Goal: Task Accomplishment & Management: Complete application form

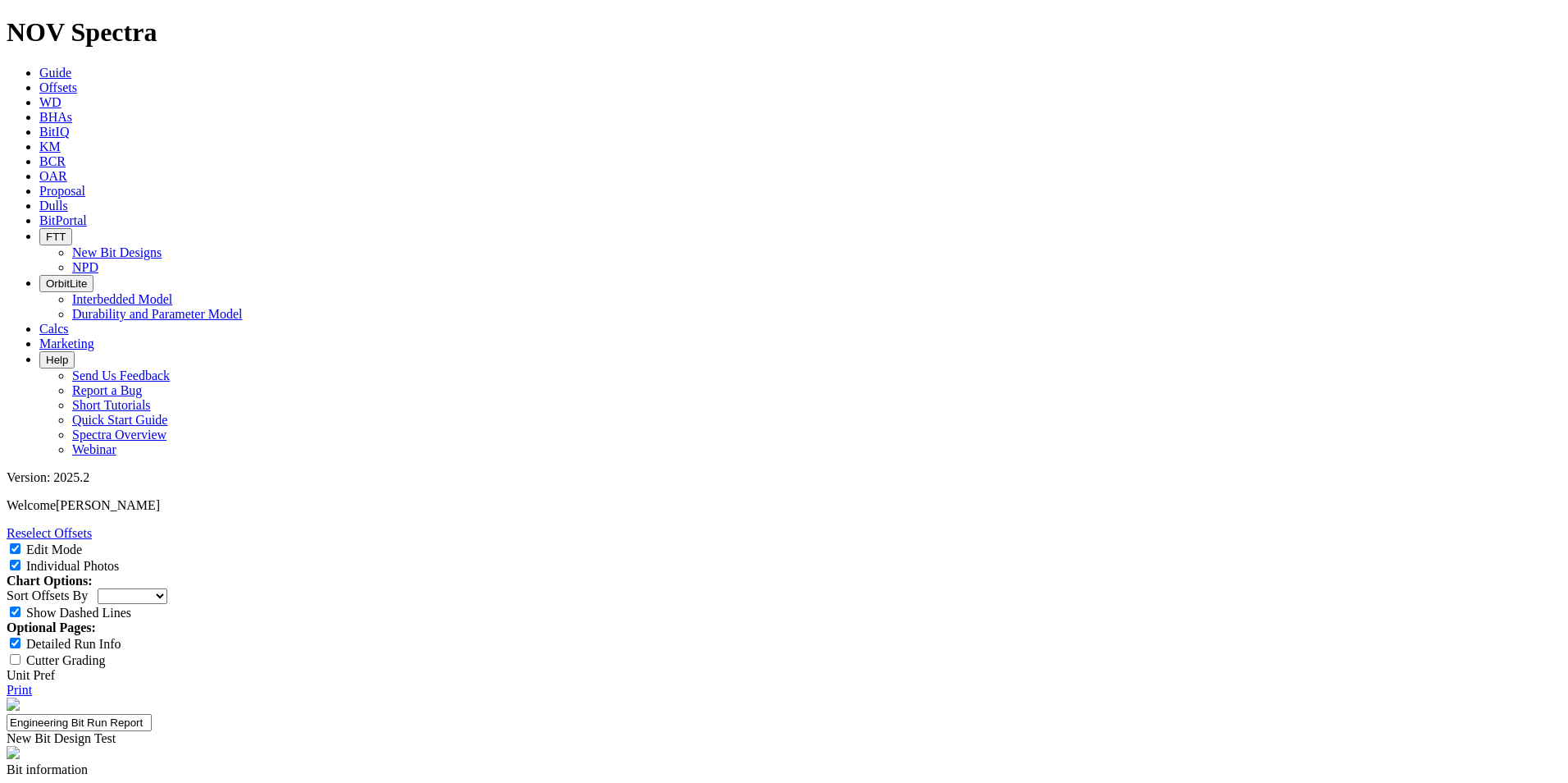
select select "New Bit Design"
paste input "PDC BIT"
type input "PDC BIT"
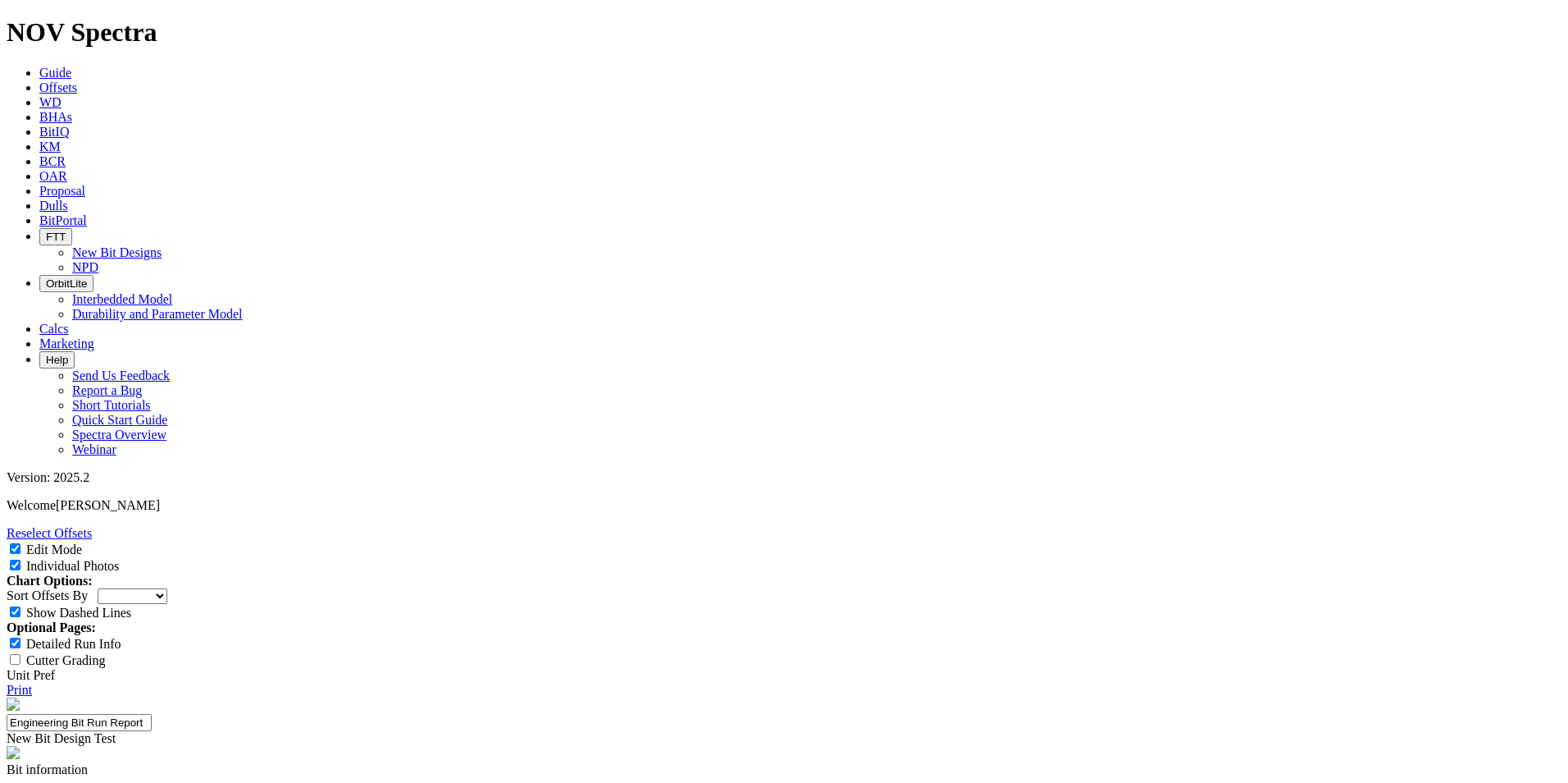
paste input "XCEED"
type input "XCEED"
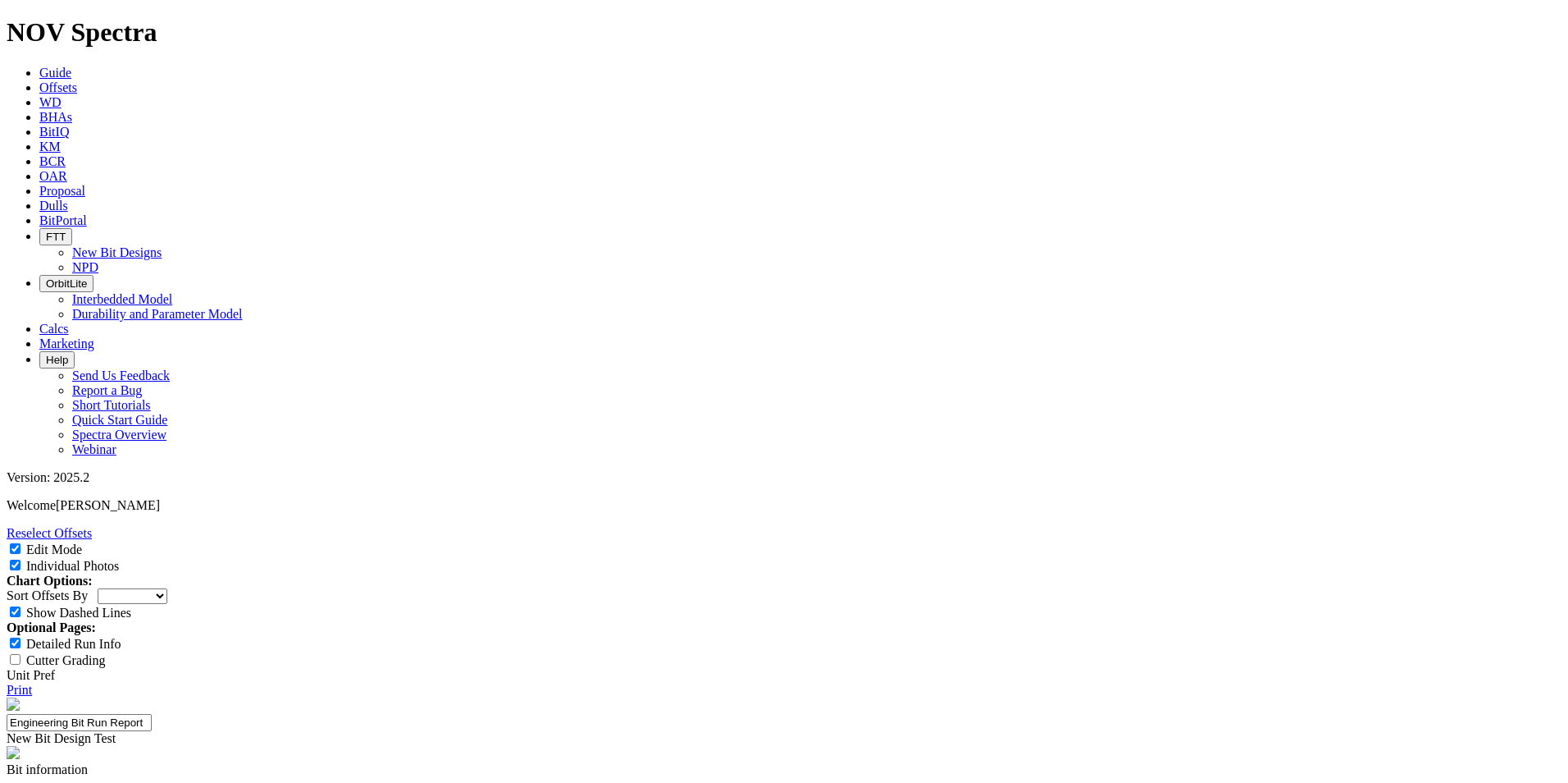
paste input "FLEX DRILL COLLAR"
type input "FLEX DRILL COLLAR"
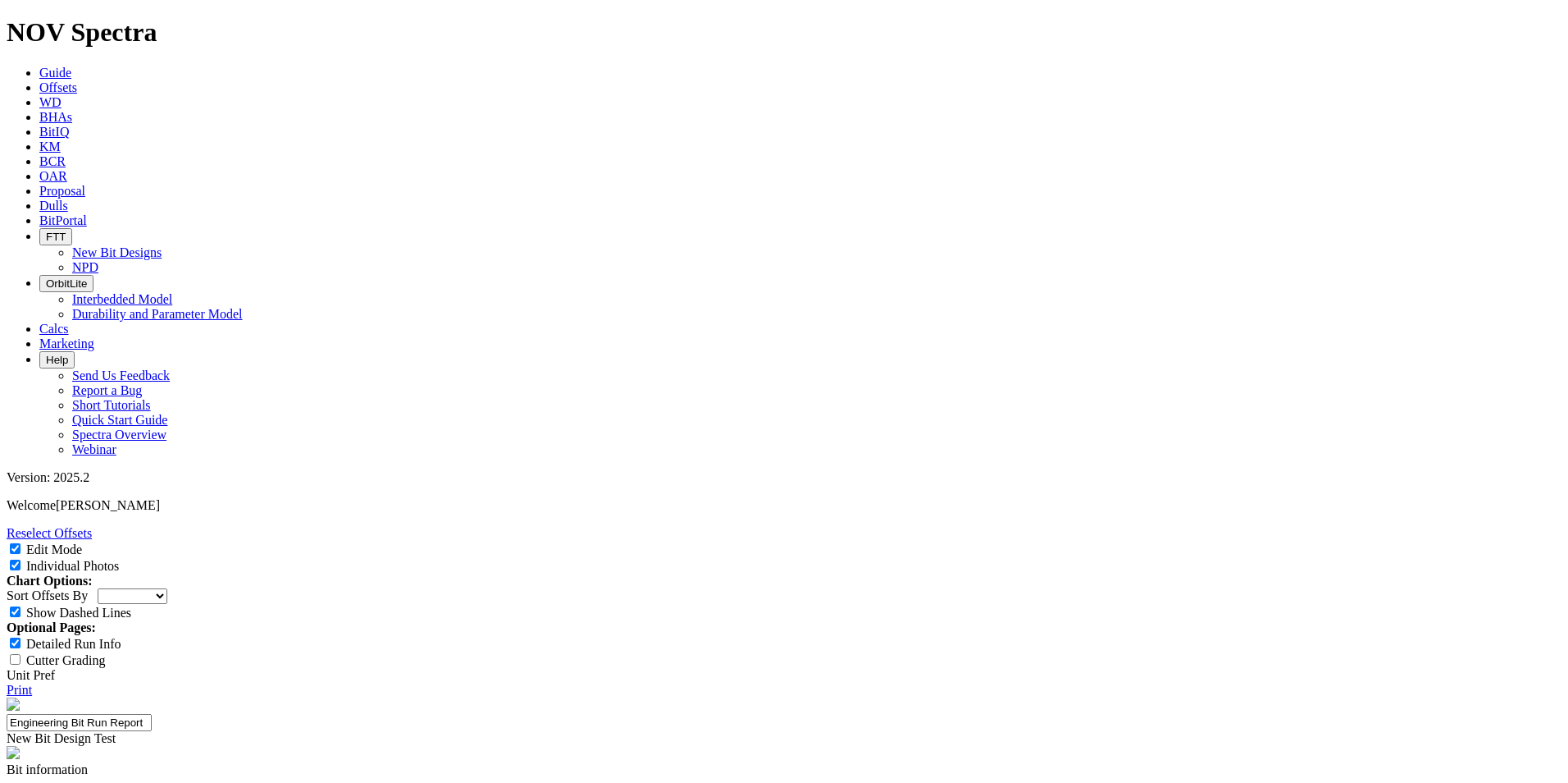
paste input "MWD TOOL"
type input "MWD TOOL"
paste input "NON-MAG DRILL COLLAR"
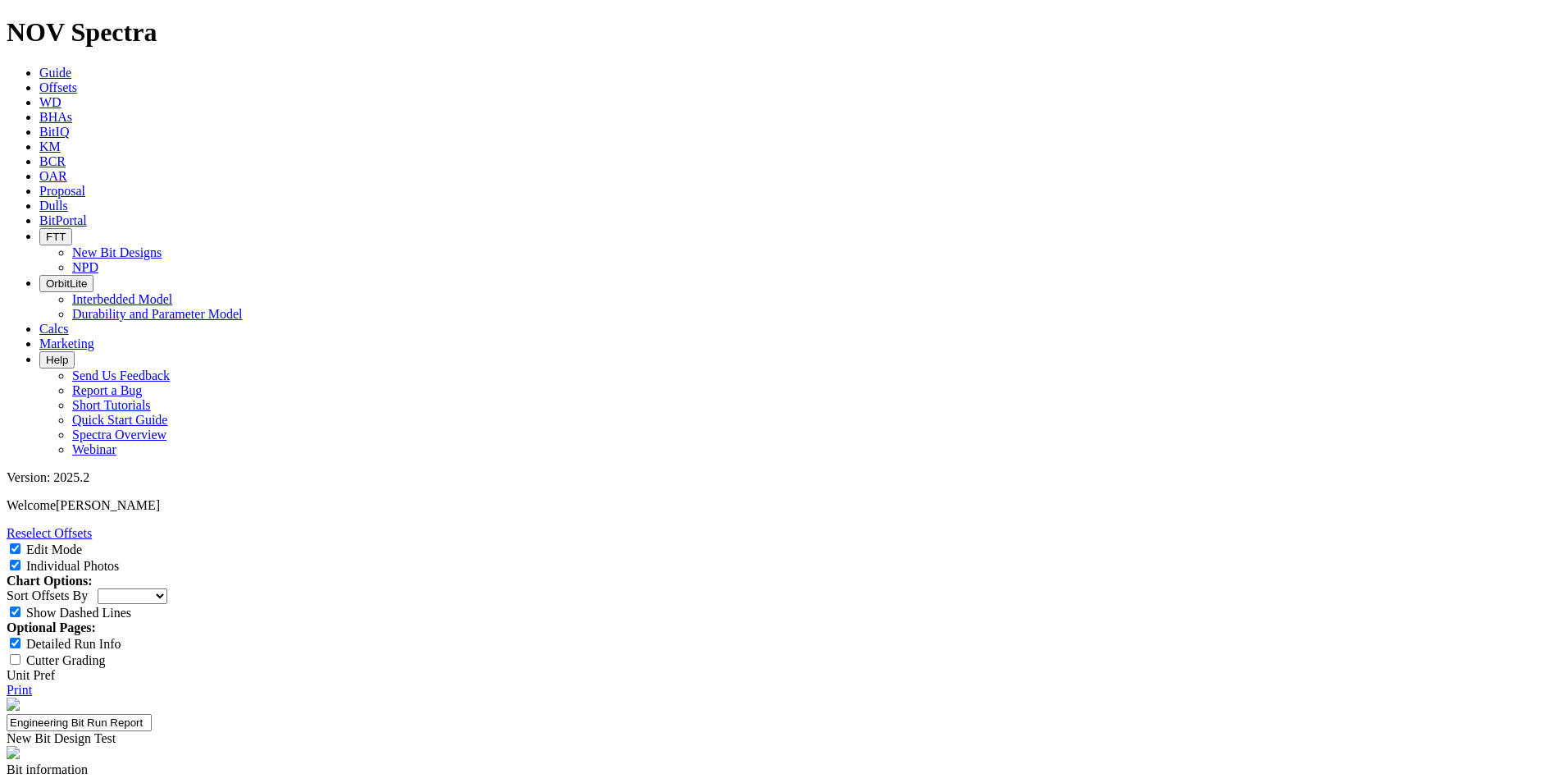
type input "NON-MAG DRILL COLLAR"
paste input "COLLAR 6.500 2.250 2 11.70"
type input "COLLAR 6.500 2.250 2 11.70"
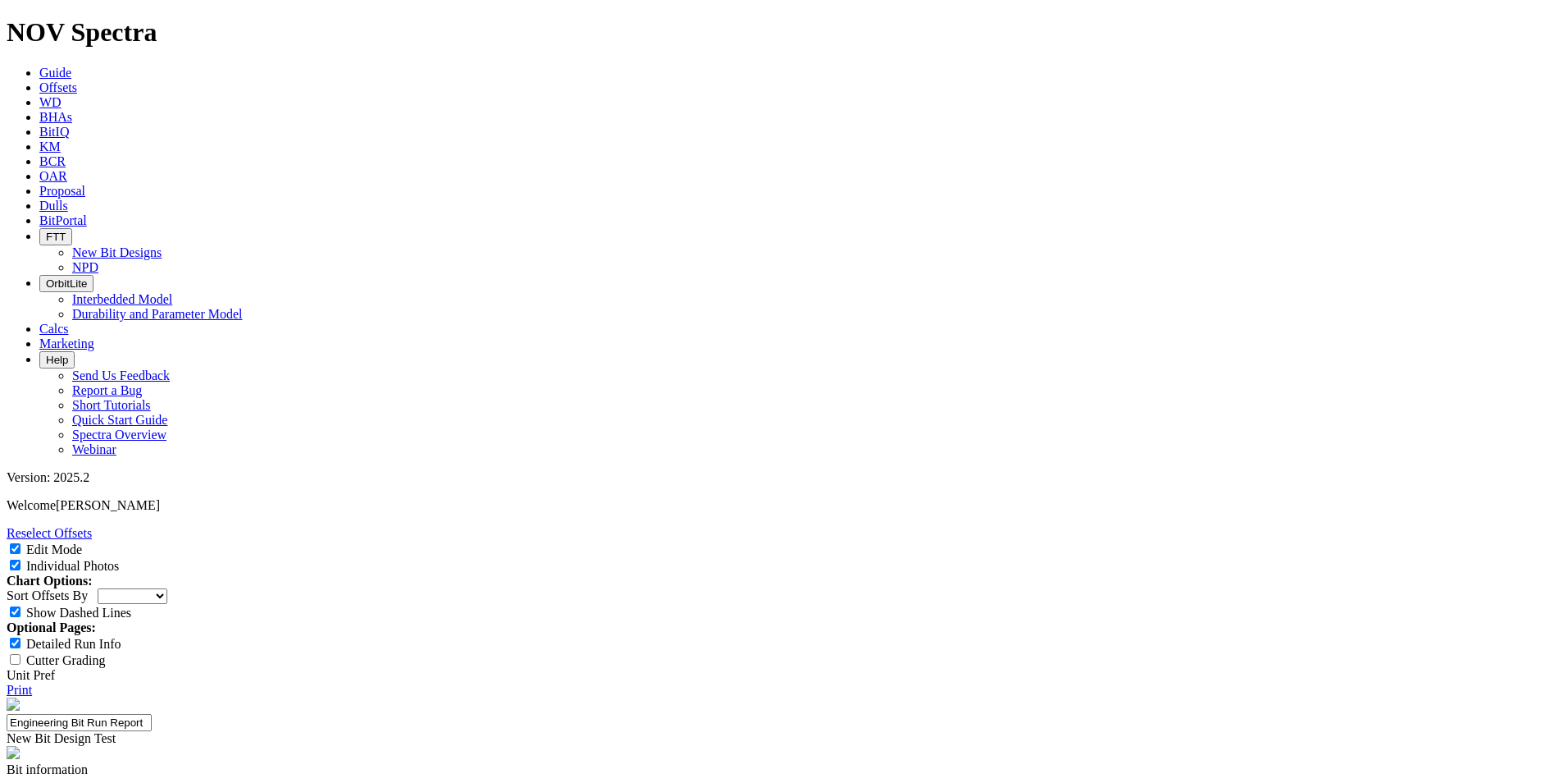
paste input "PONY DRILL COLLAR"
type input "PONY DRILL COLLAR"
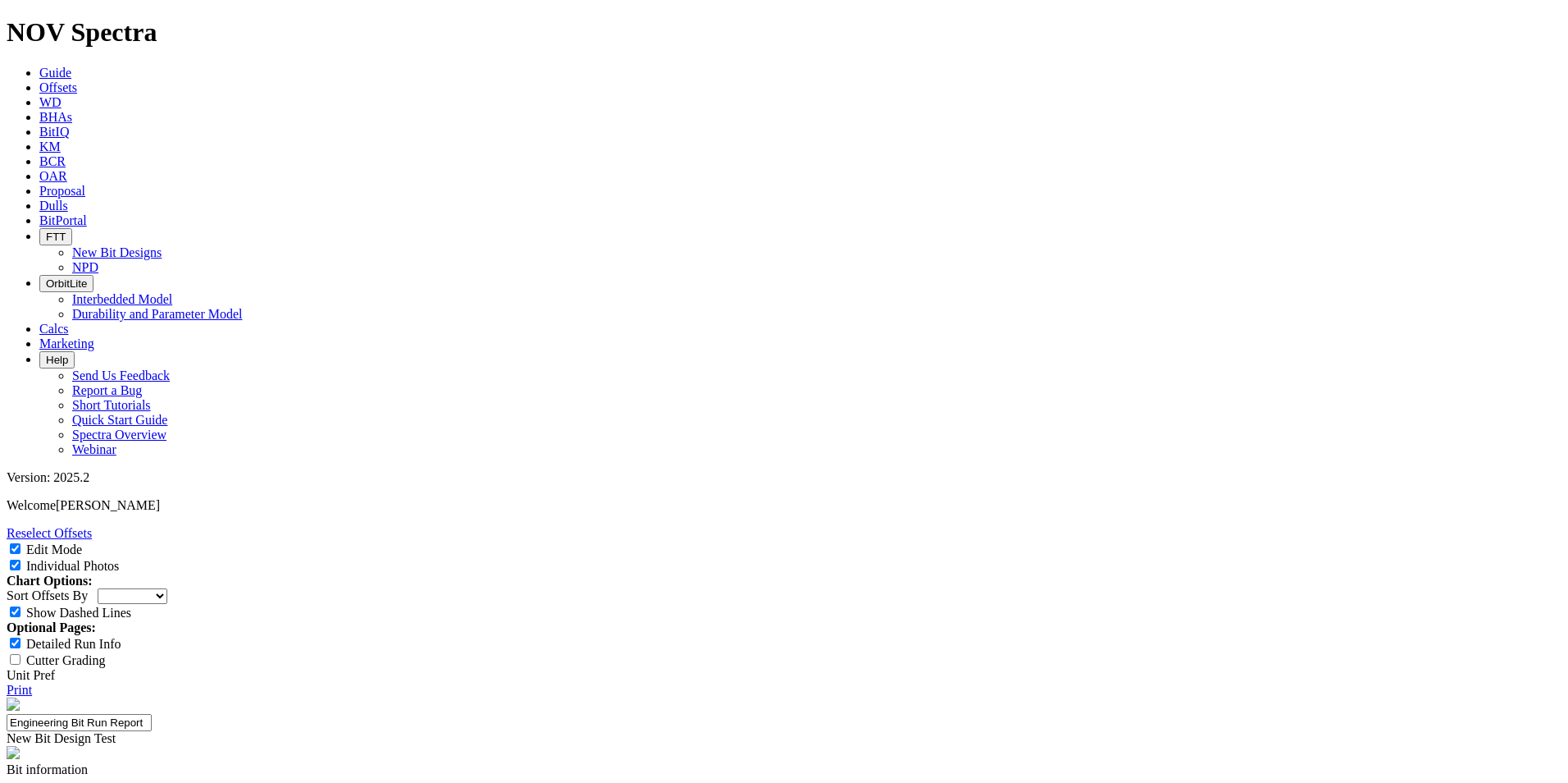
paste input "FLOAT SUB"
type input "FLOAT SUB"
paste input "HWDP"
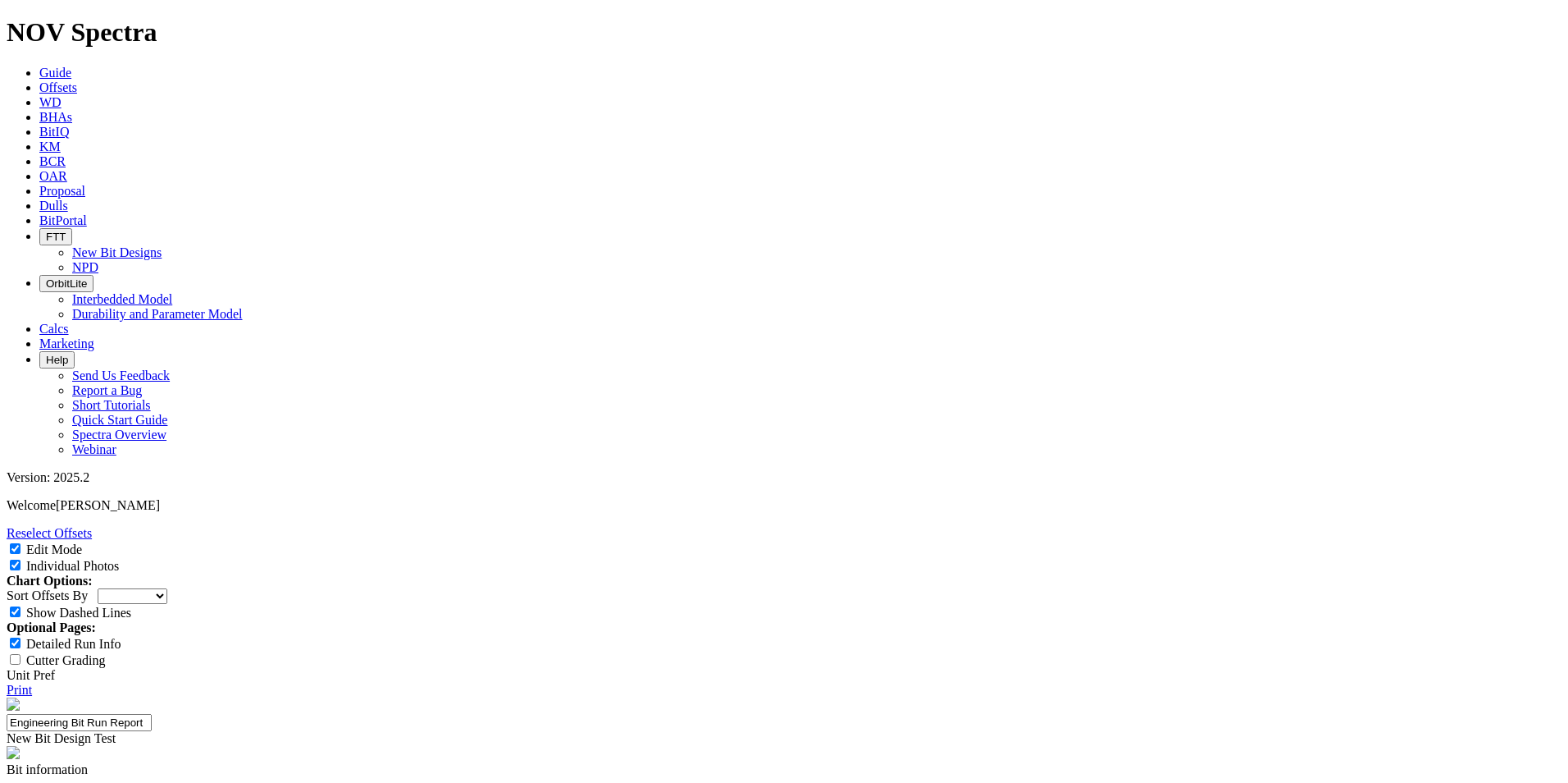
type input "HWDP"
paste input "UNDERREAMER"
type input "UNDERREAMER"
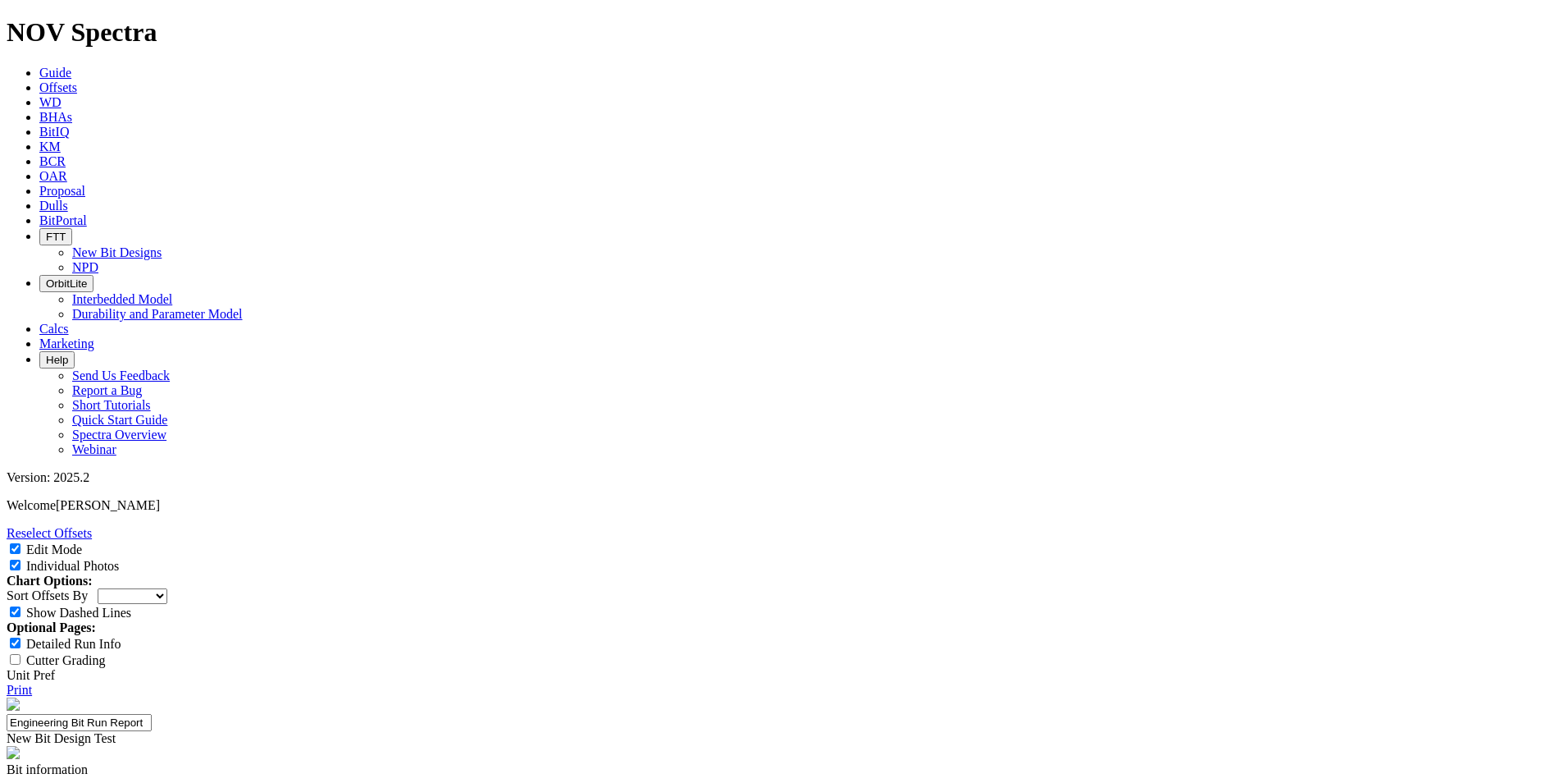
scroll to position [0, 0]
paste input "HWDP"
type input "HWDP"
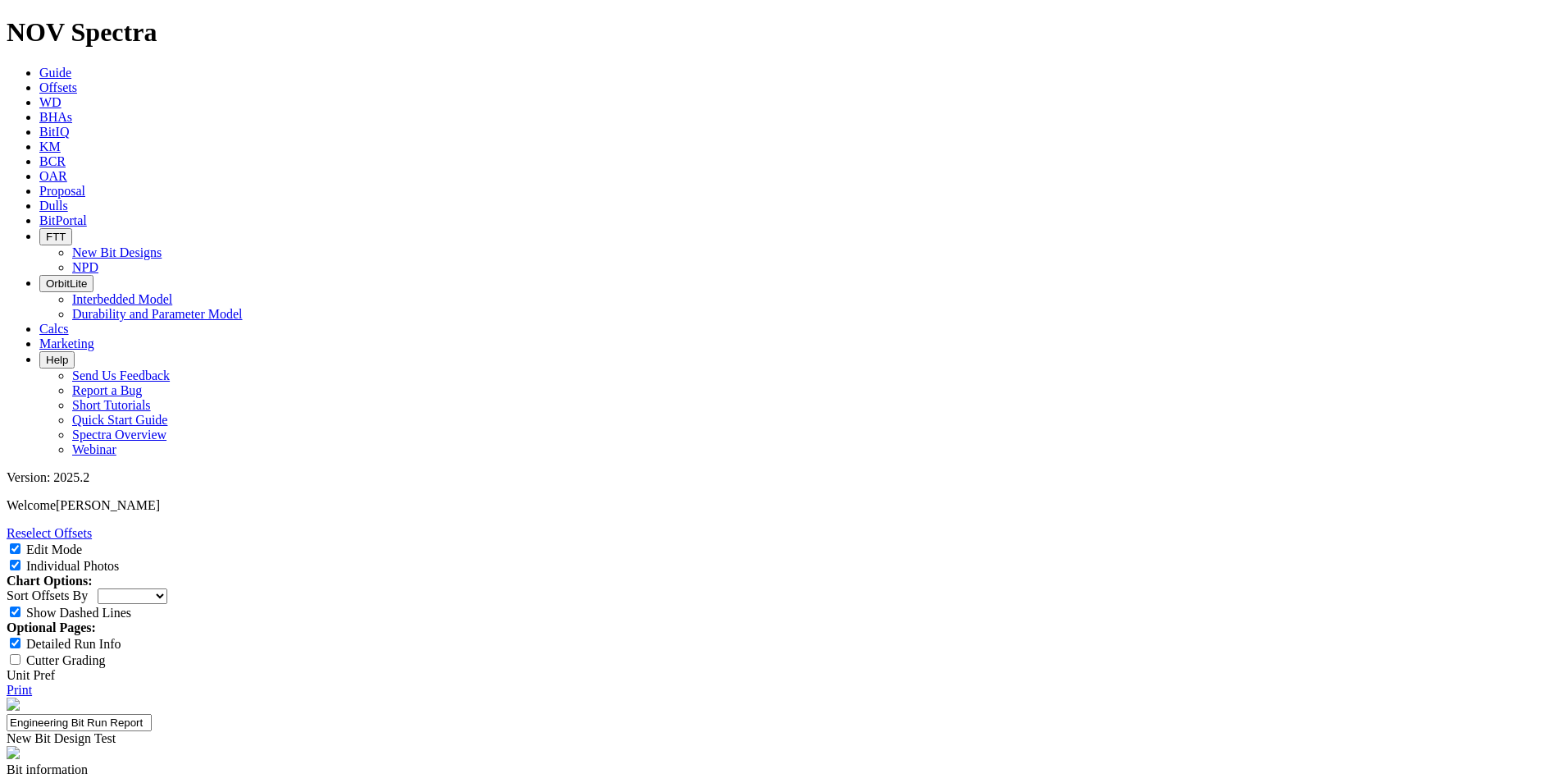
paste input "PBL SUB"
type input "PBL SUB"
paste input "HWDP"
type input "HWDP"
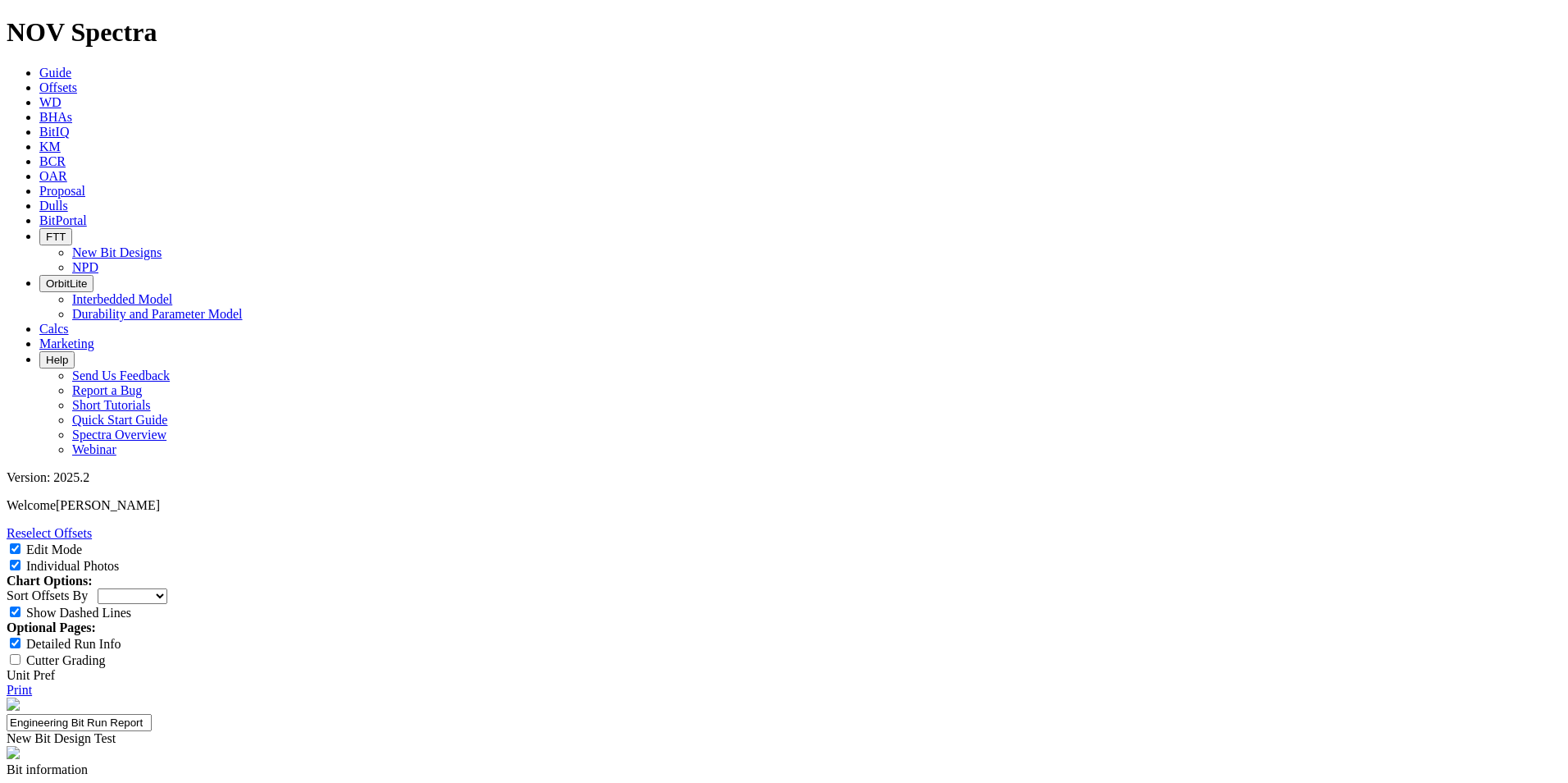
paste input "DRILLING JAR"
type input "DRILLING JAR"
paste input "8.500"
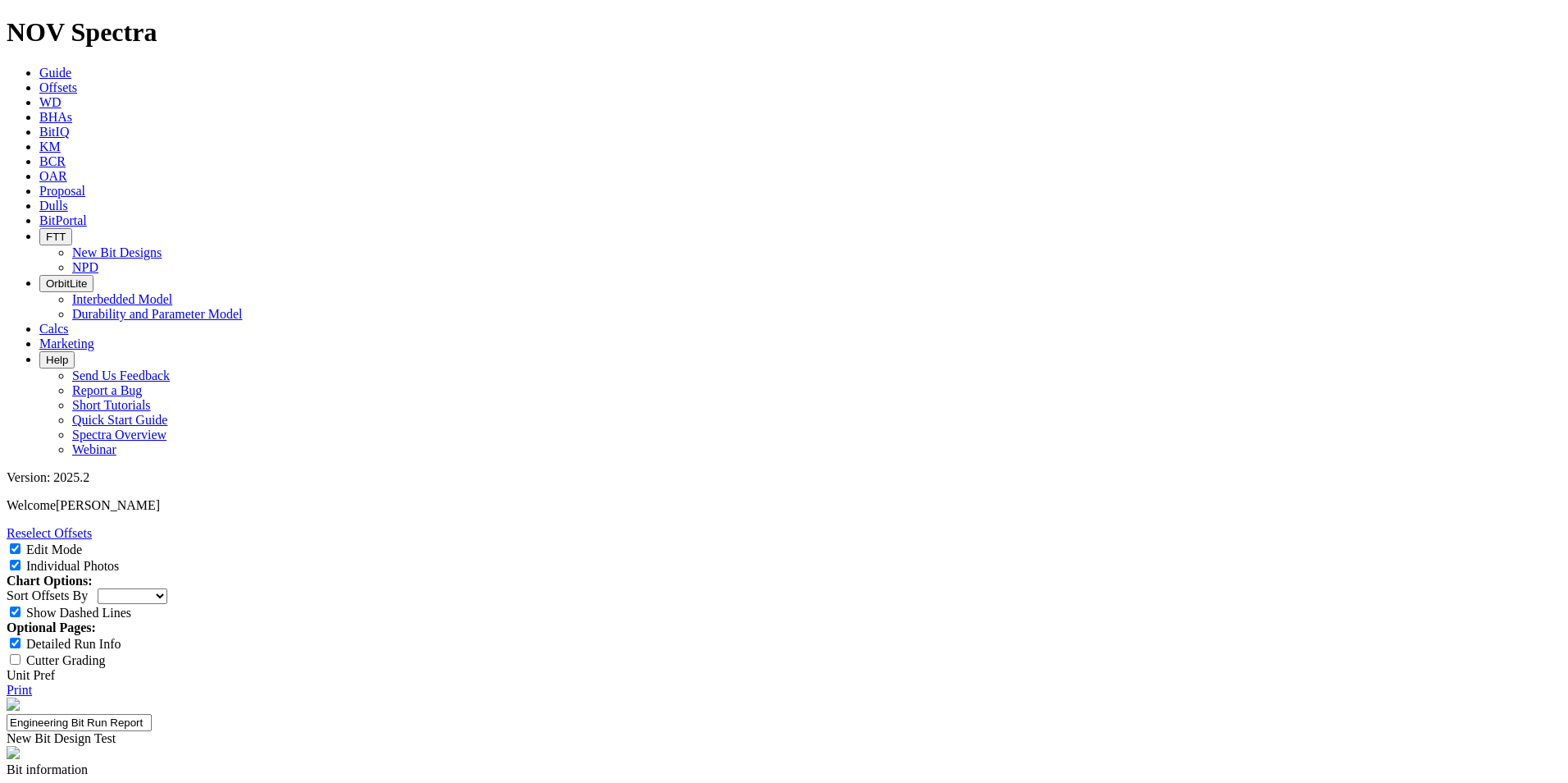
type input "8.500"
paste input "6.629"
type input "6.629"
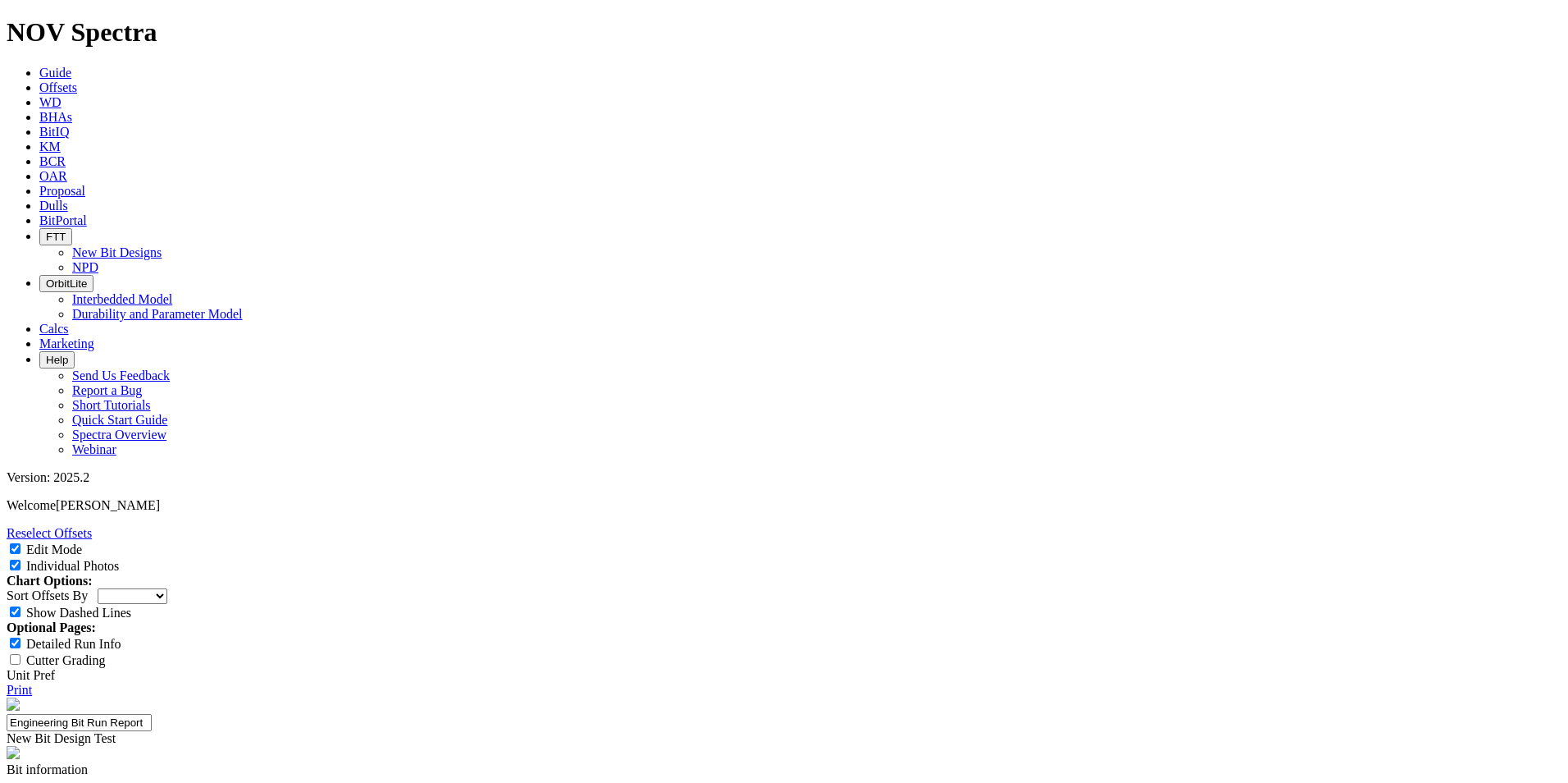
paste input "5.000"
type input "5.000"
paste input "5.000"
type input "5.000"
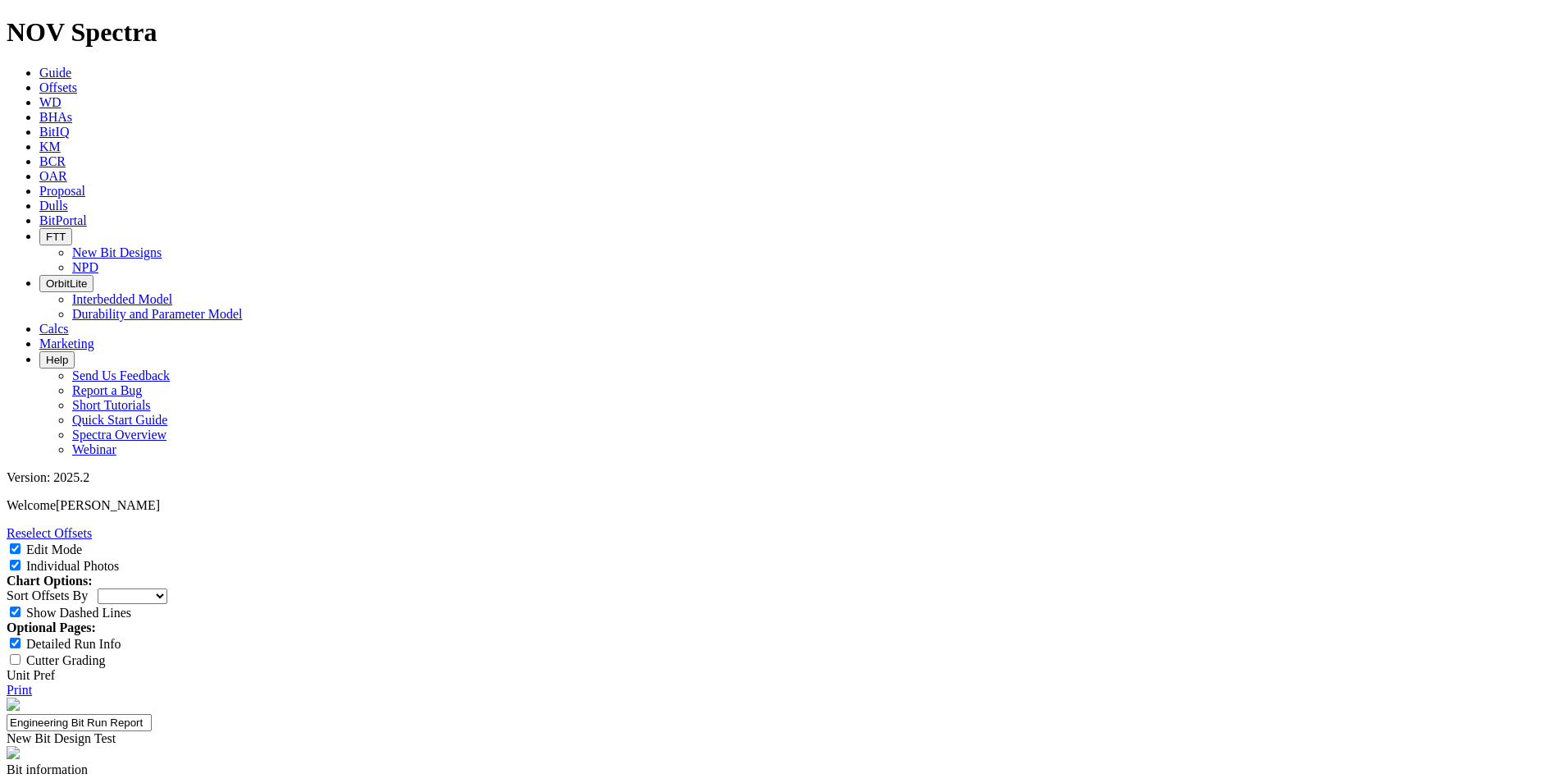
paste input "5.000"
type input "5.000"
paste input "6.750"
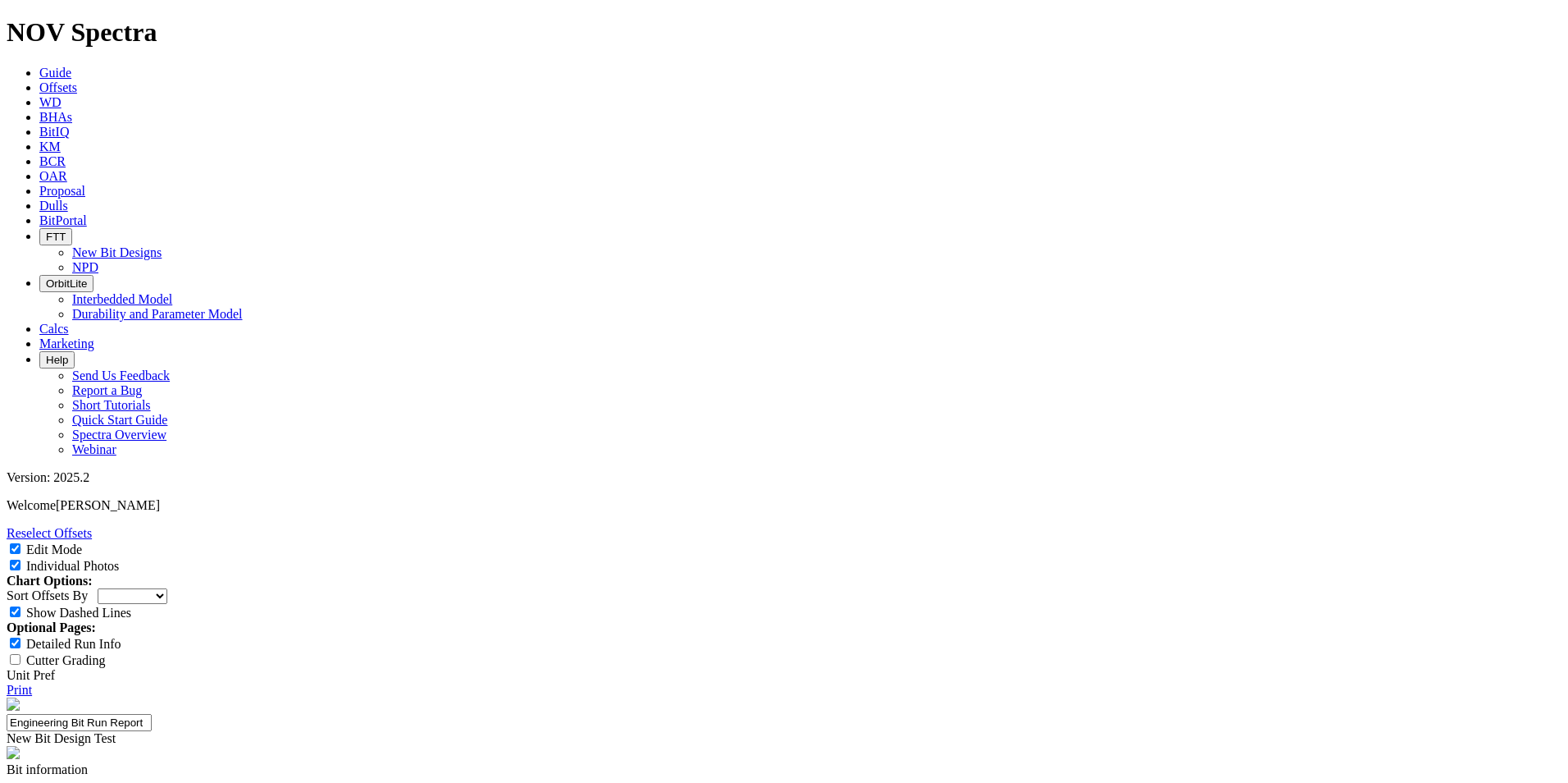
type input "6.750"
paste input "6.750"
type input "6.750"
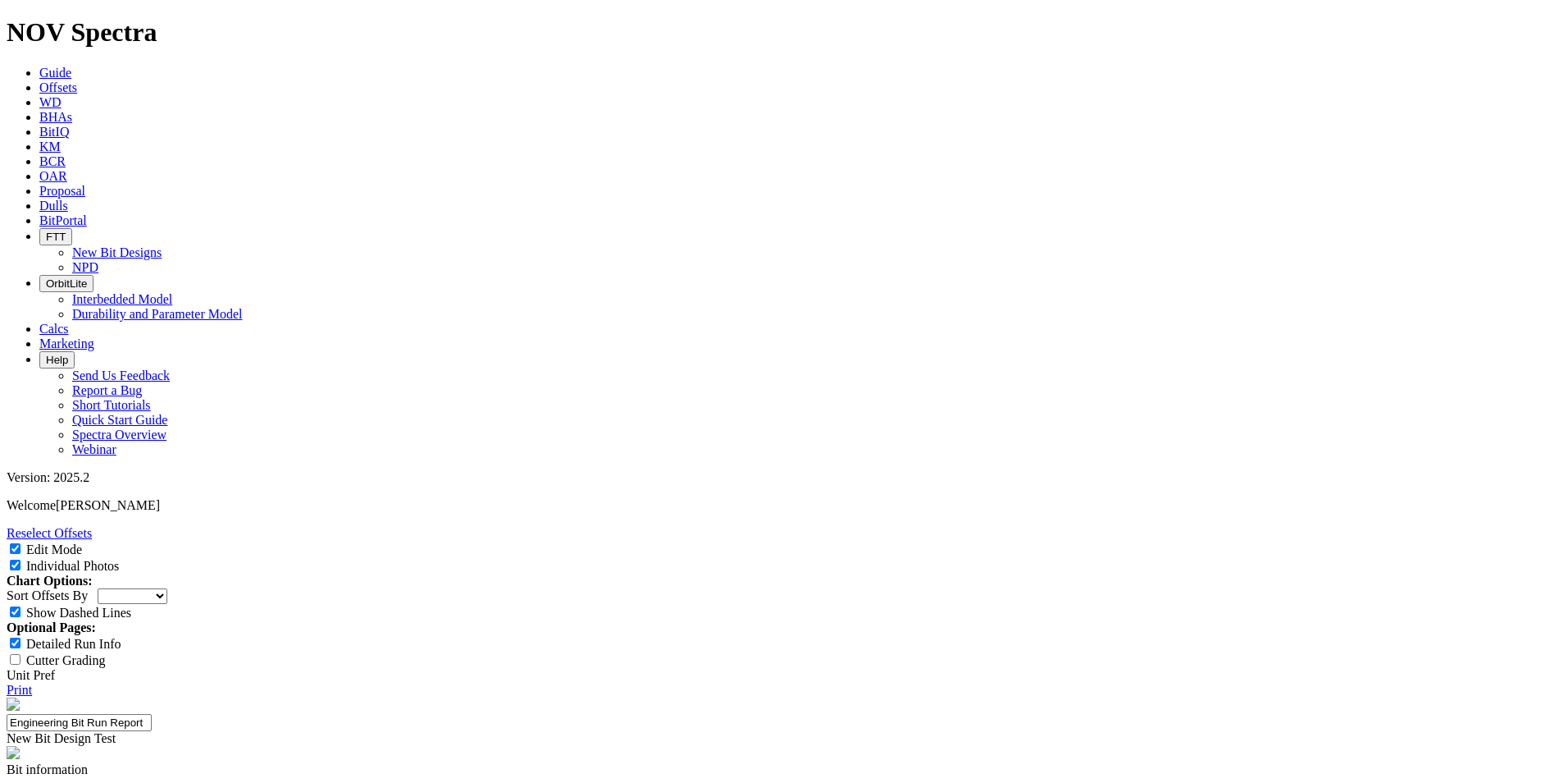
paste input "6.750"
type input "6.750"
paste input "8.250"
type input "8.250"
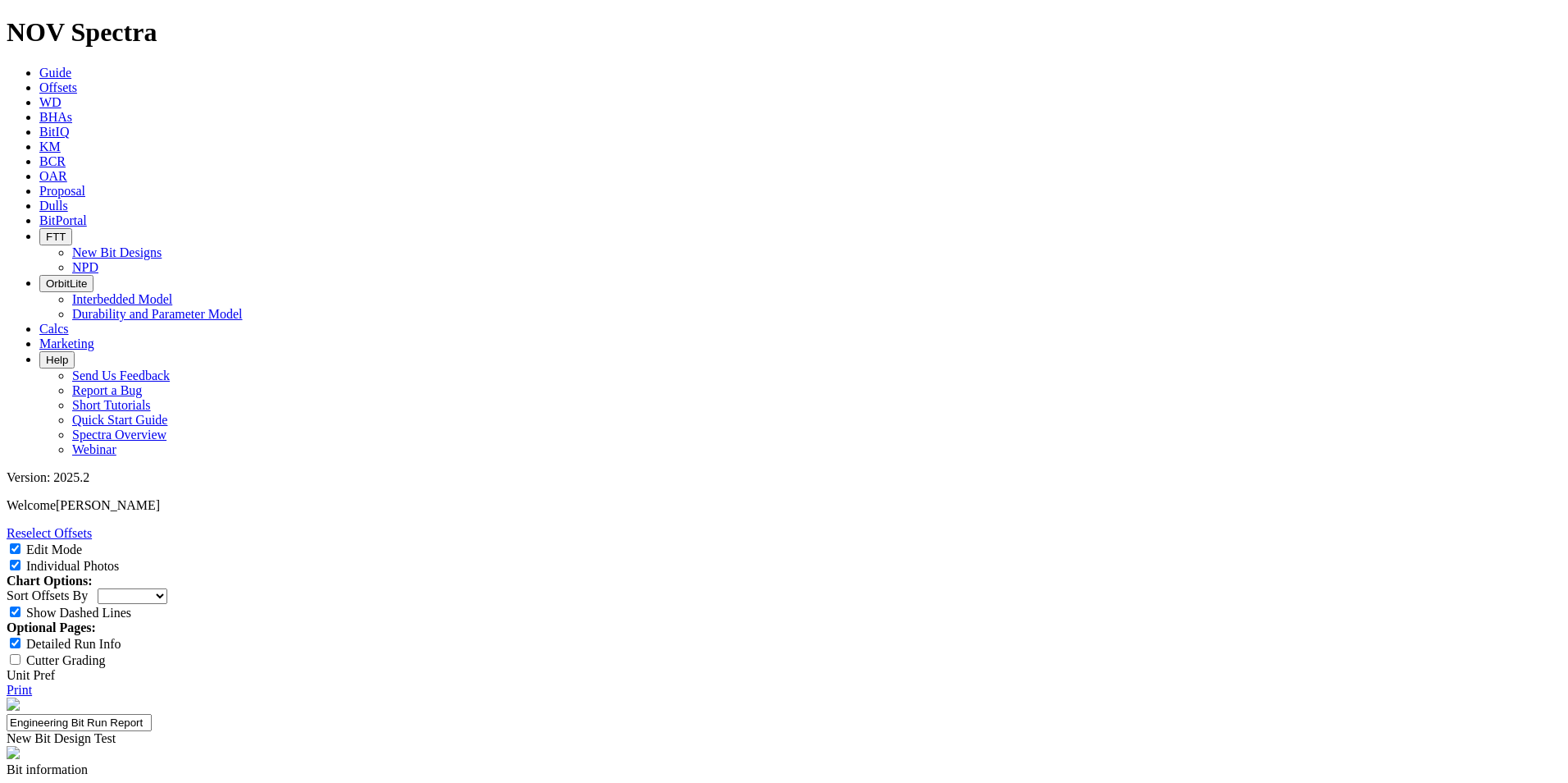
paste input "6.500"
type input "6.500"
paste input "6.500"
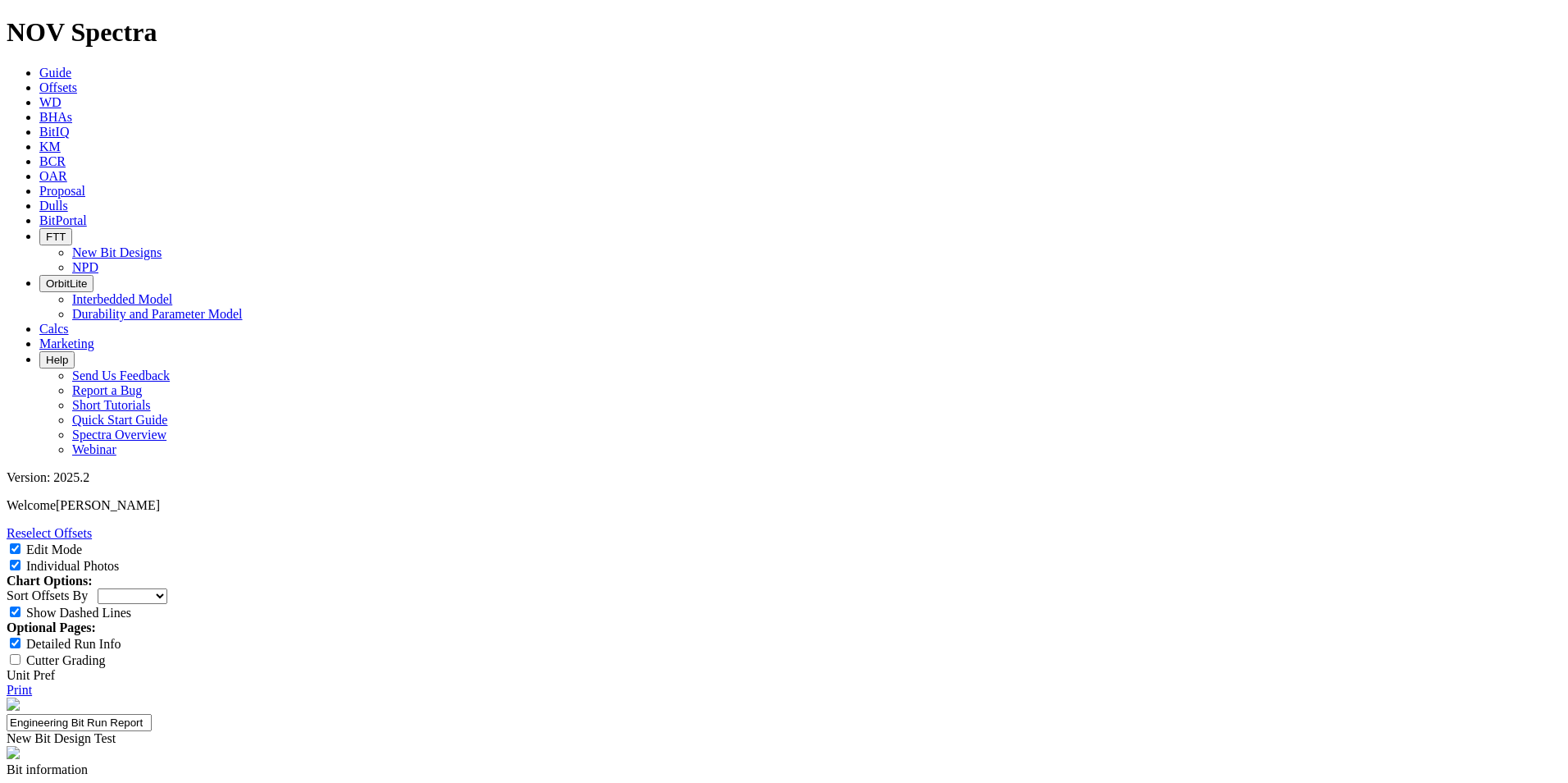
type input "6.500"
paste input "6.890"
type input "6.890"
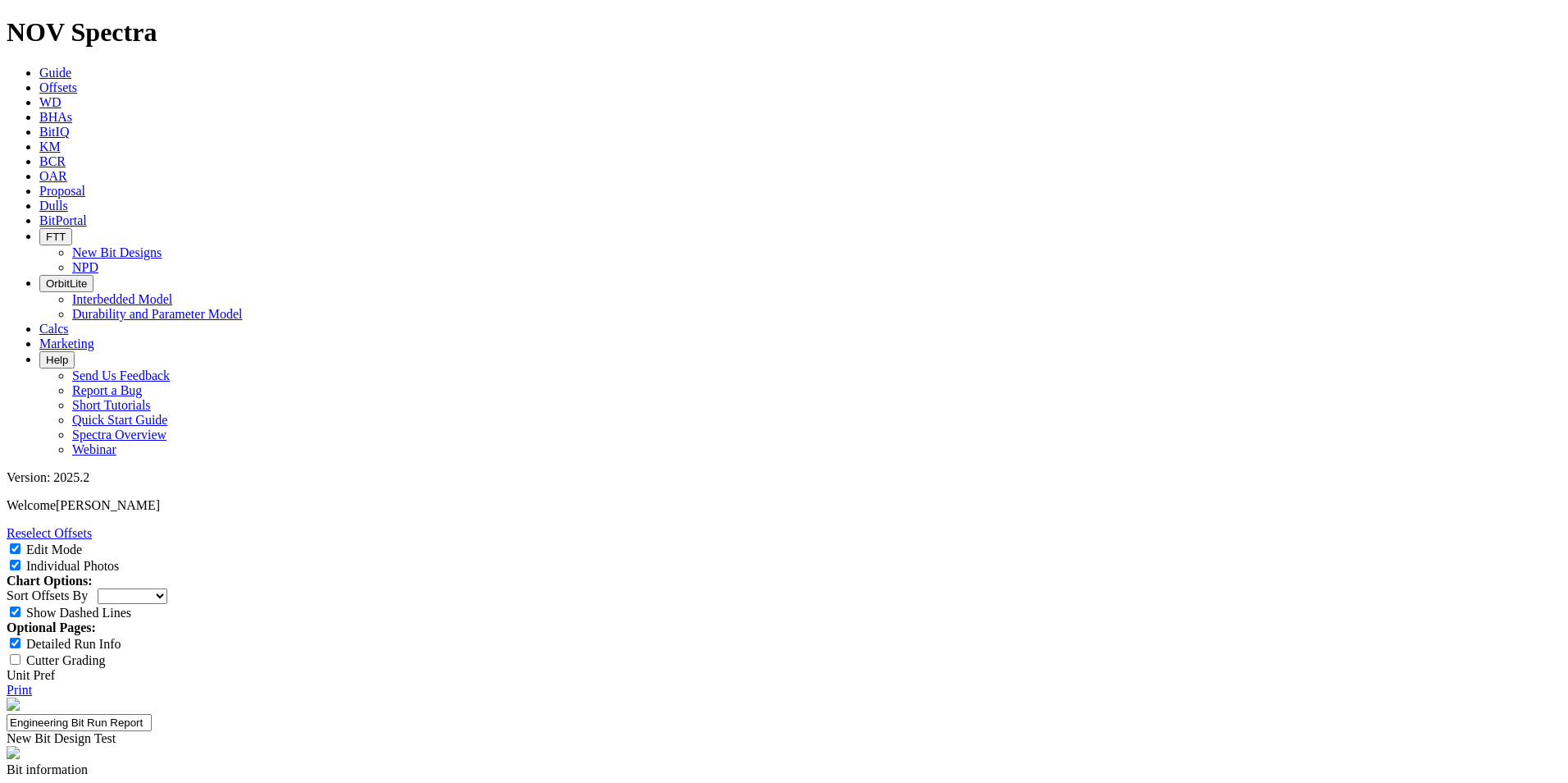
paste input "8.250"
type input "8.250"
paste input "2.250"
type input "2.250"
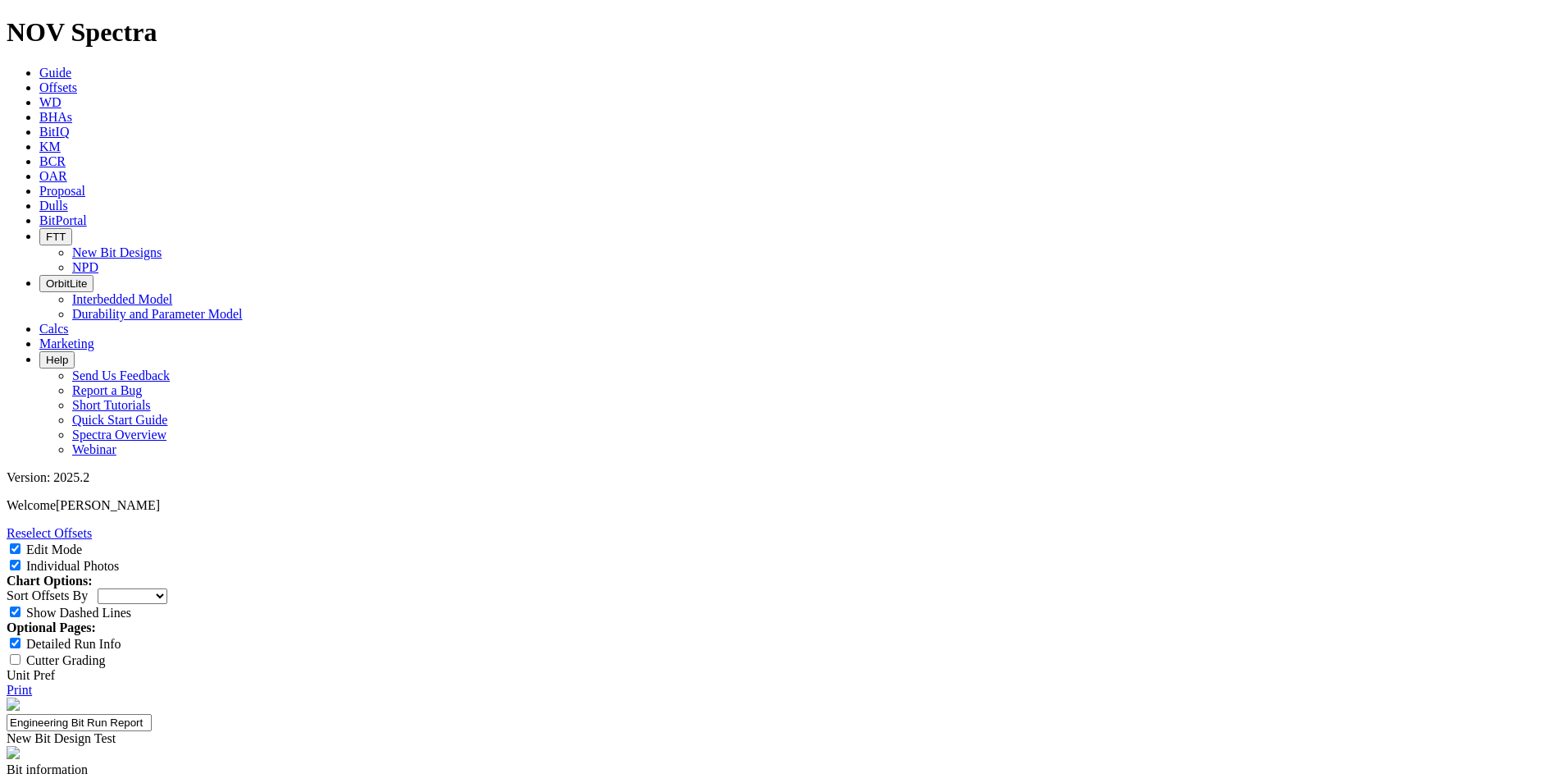
paste input "5.500"
type input "5.500"
paste input "2.750"
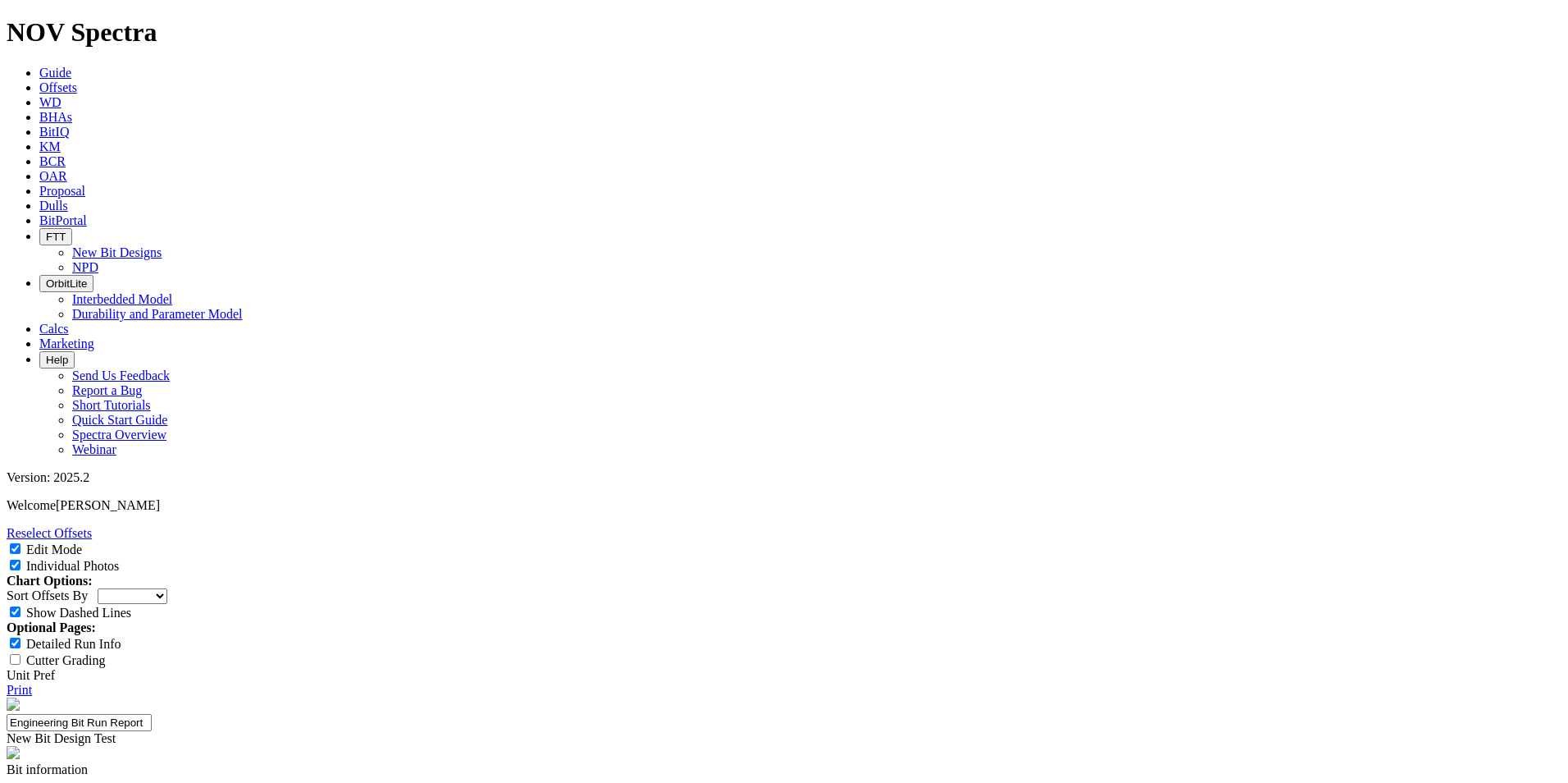
type input "2.750"
paste input "3.000"
type input "3.000"
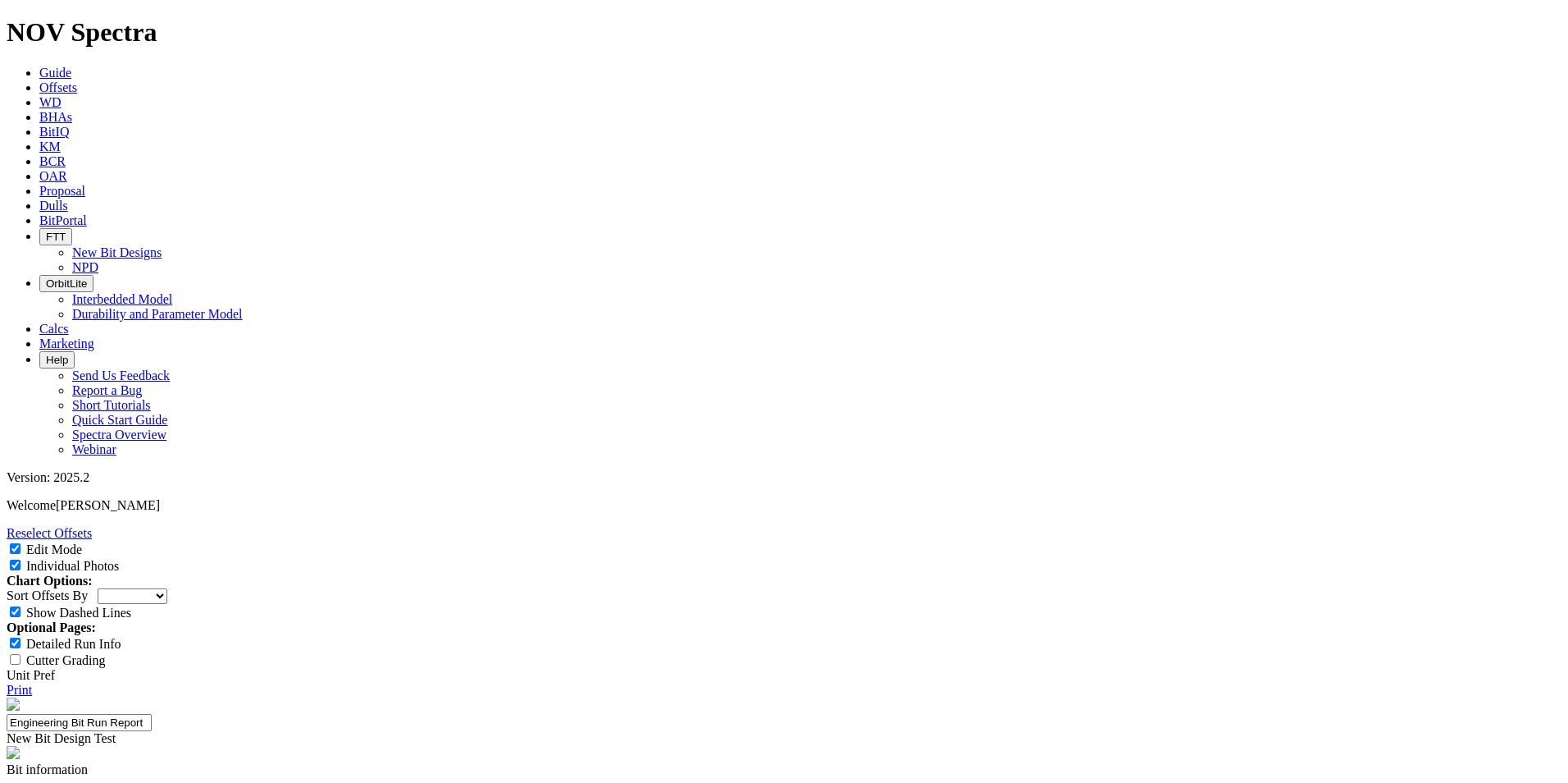
paste input "1.750"
type input "1.750"
paste input "3.000"
type input "3.000"
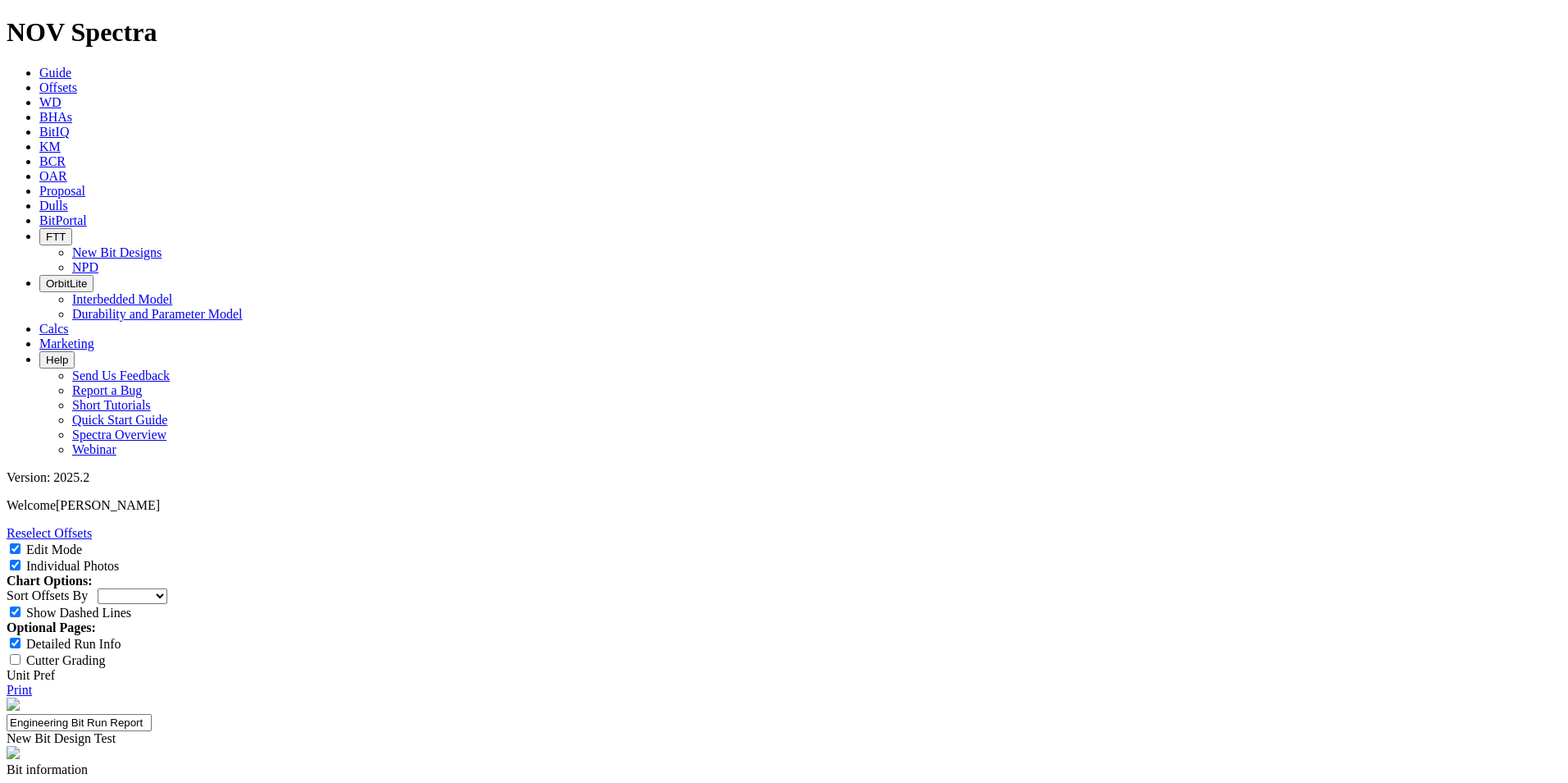
paste input "3.000"
type input "3.000"
paste input "2.500"
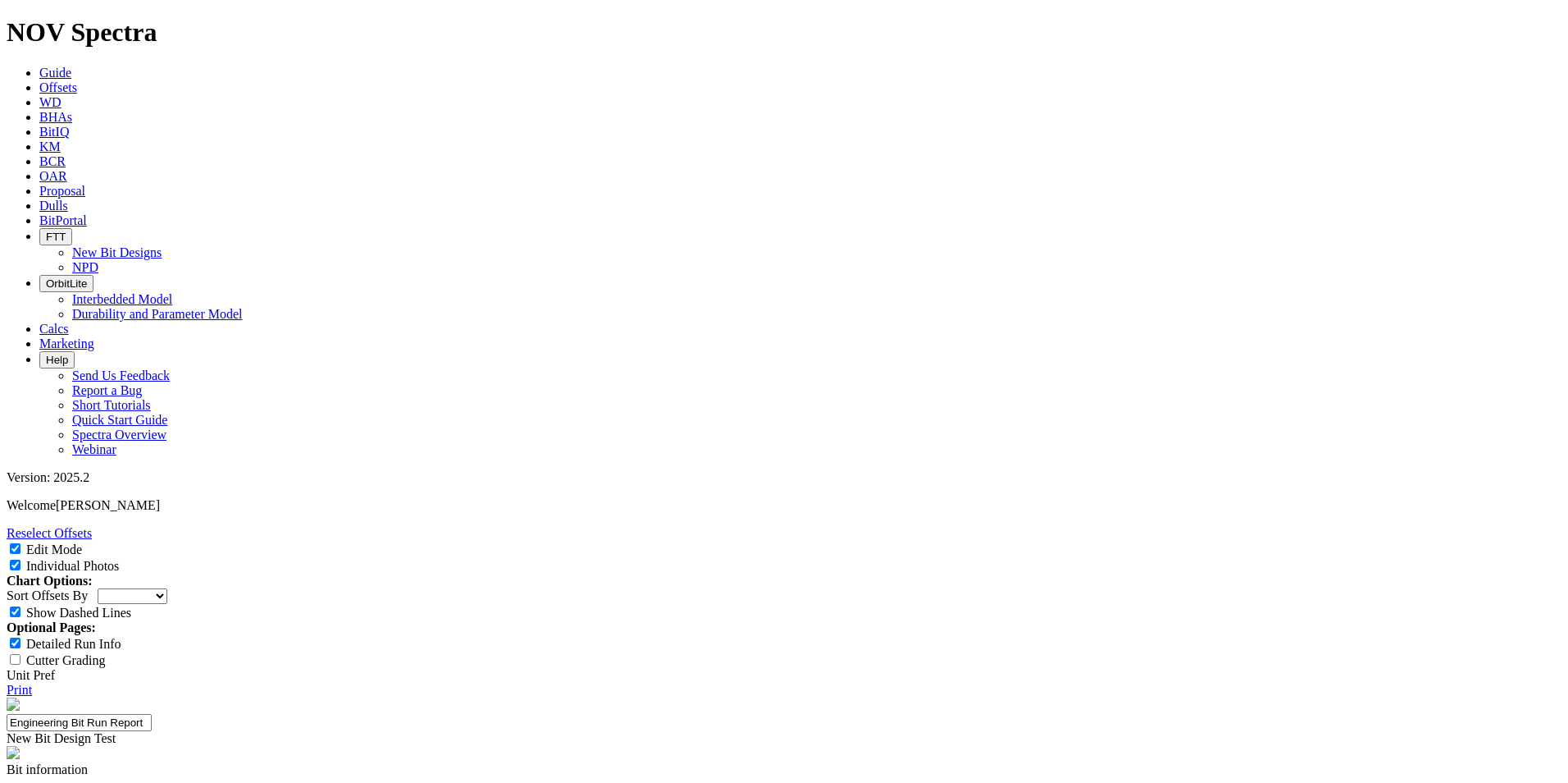
type input "2.500"
paste input "1.750"
type input "1.750"
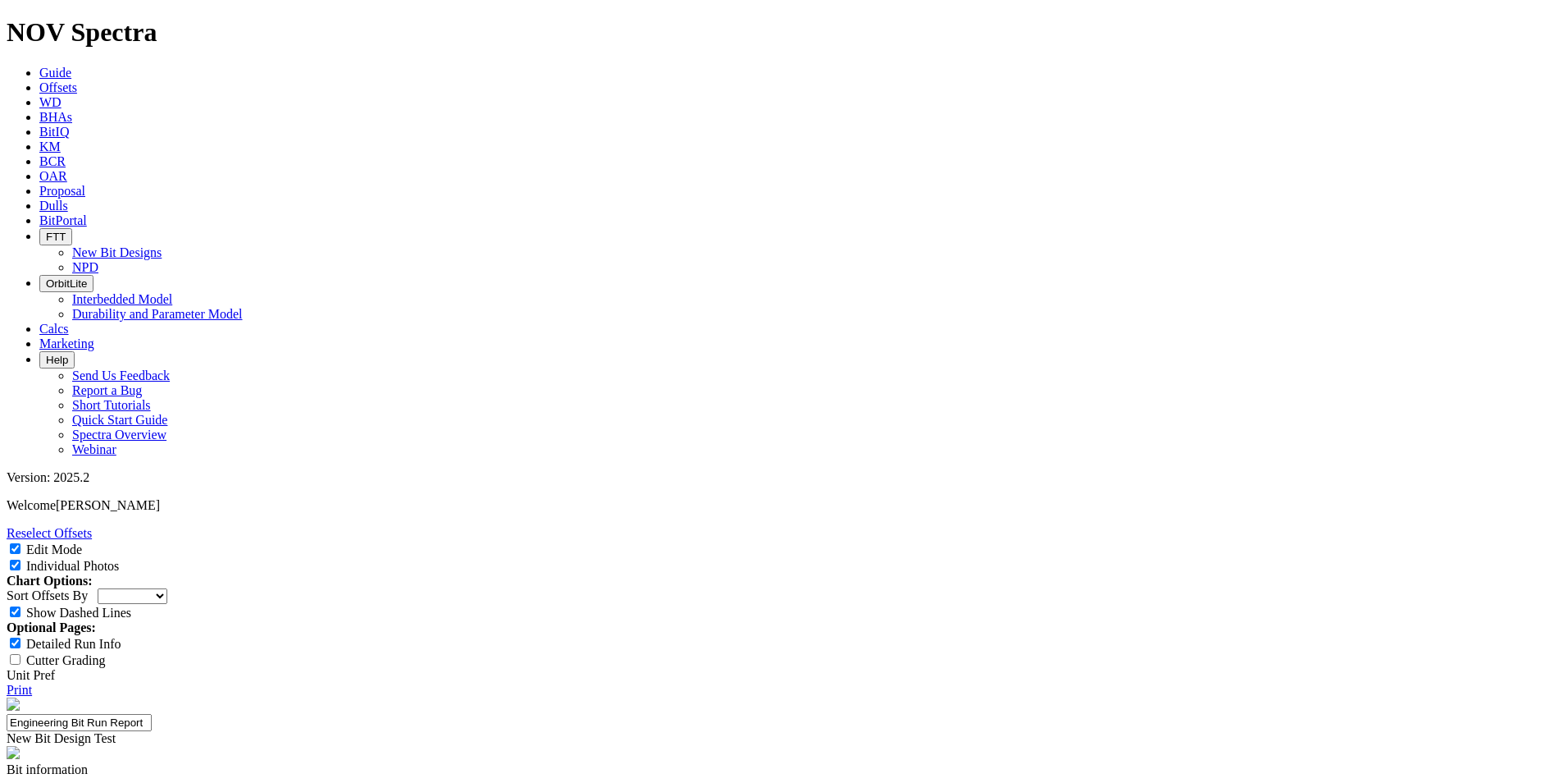
paste input "1.750"
type input "1.750"
paste input "2.250"
type input "2.250"
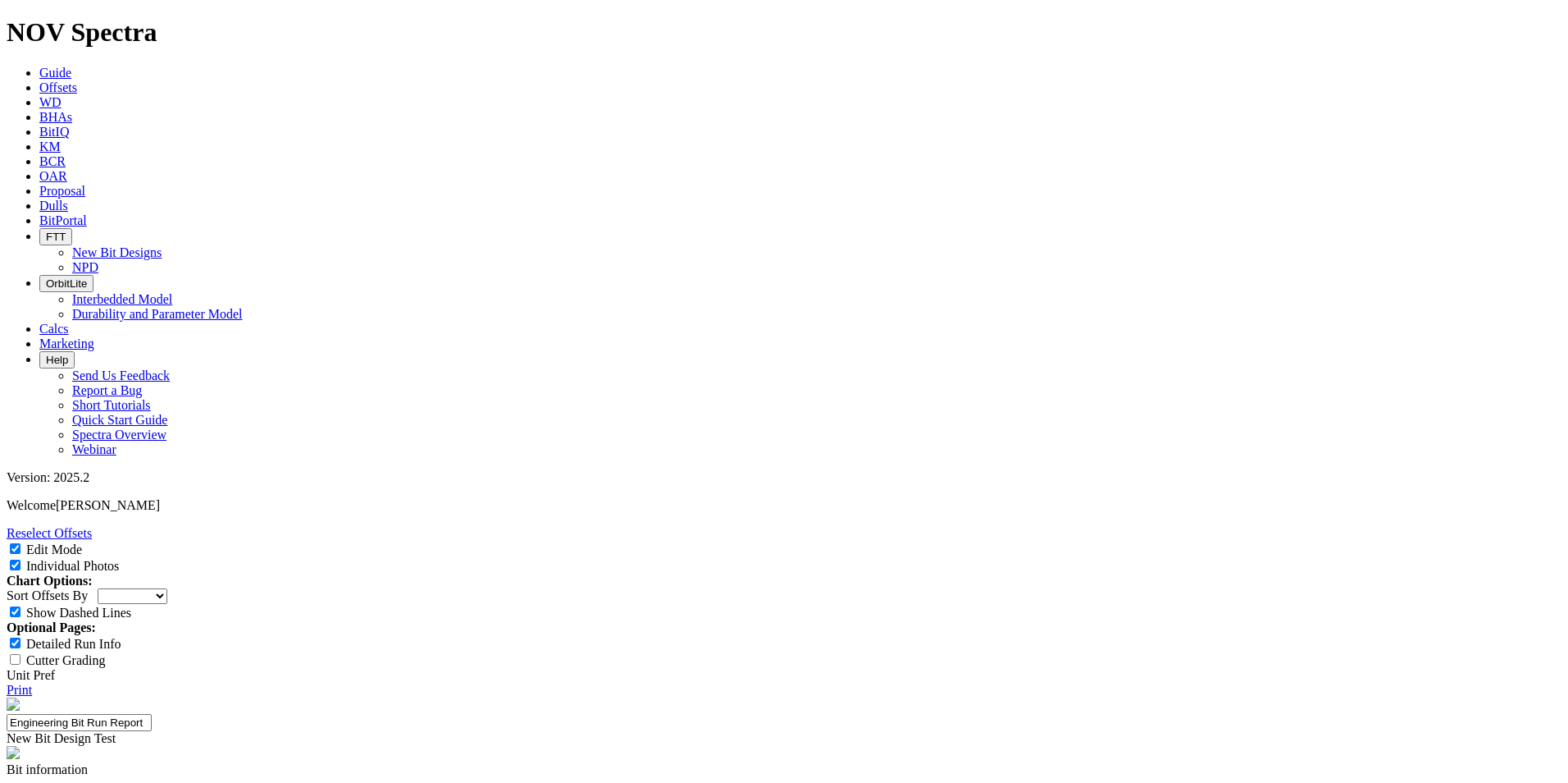
paste input "5.100"
type input "5.100"
paste input "2.250"
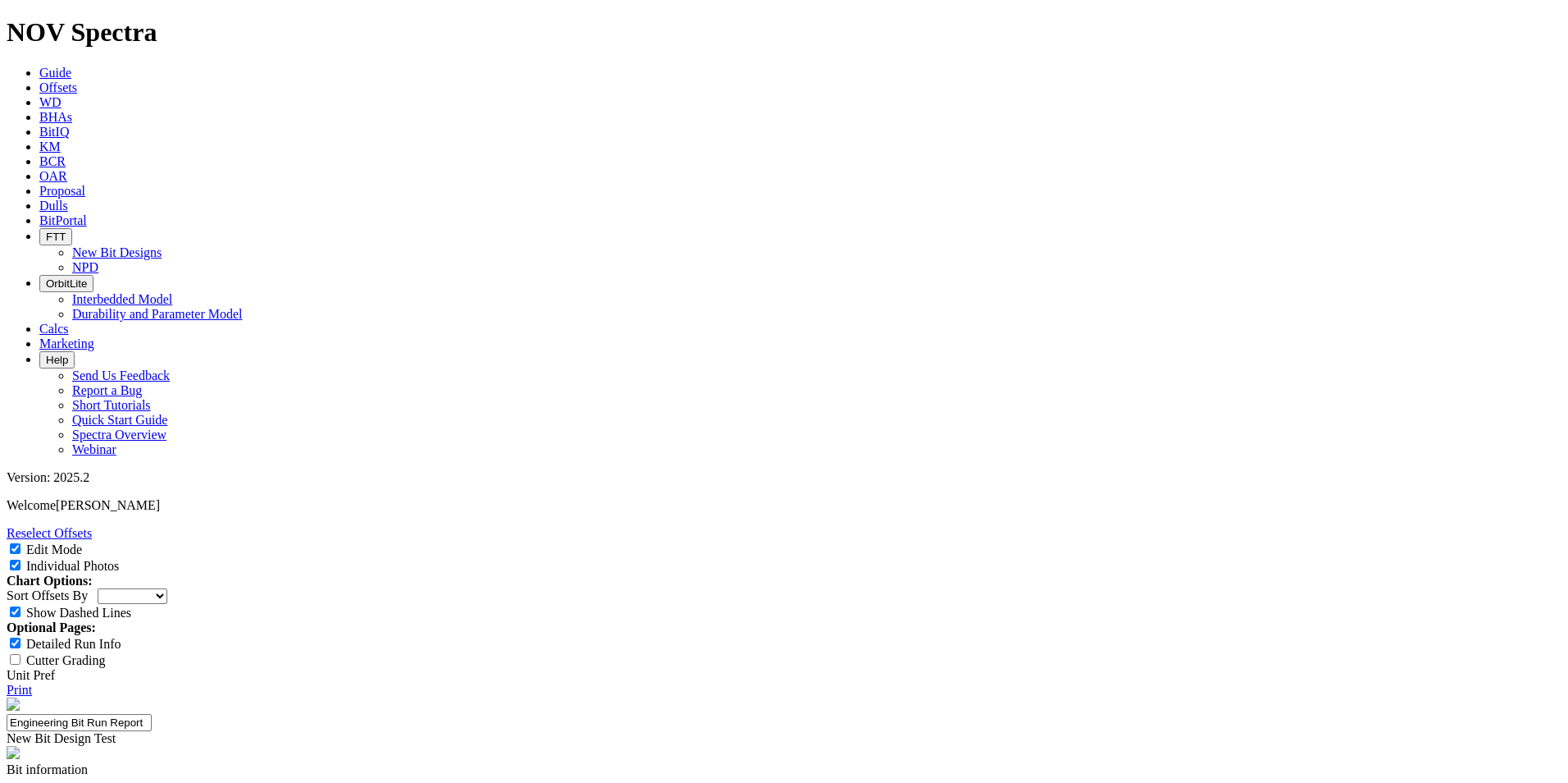
type input "2.250"
paste input "30.00"
type input "30.00"
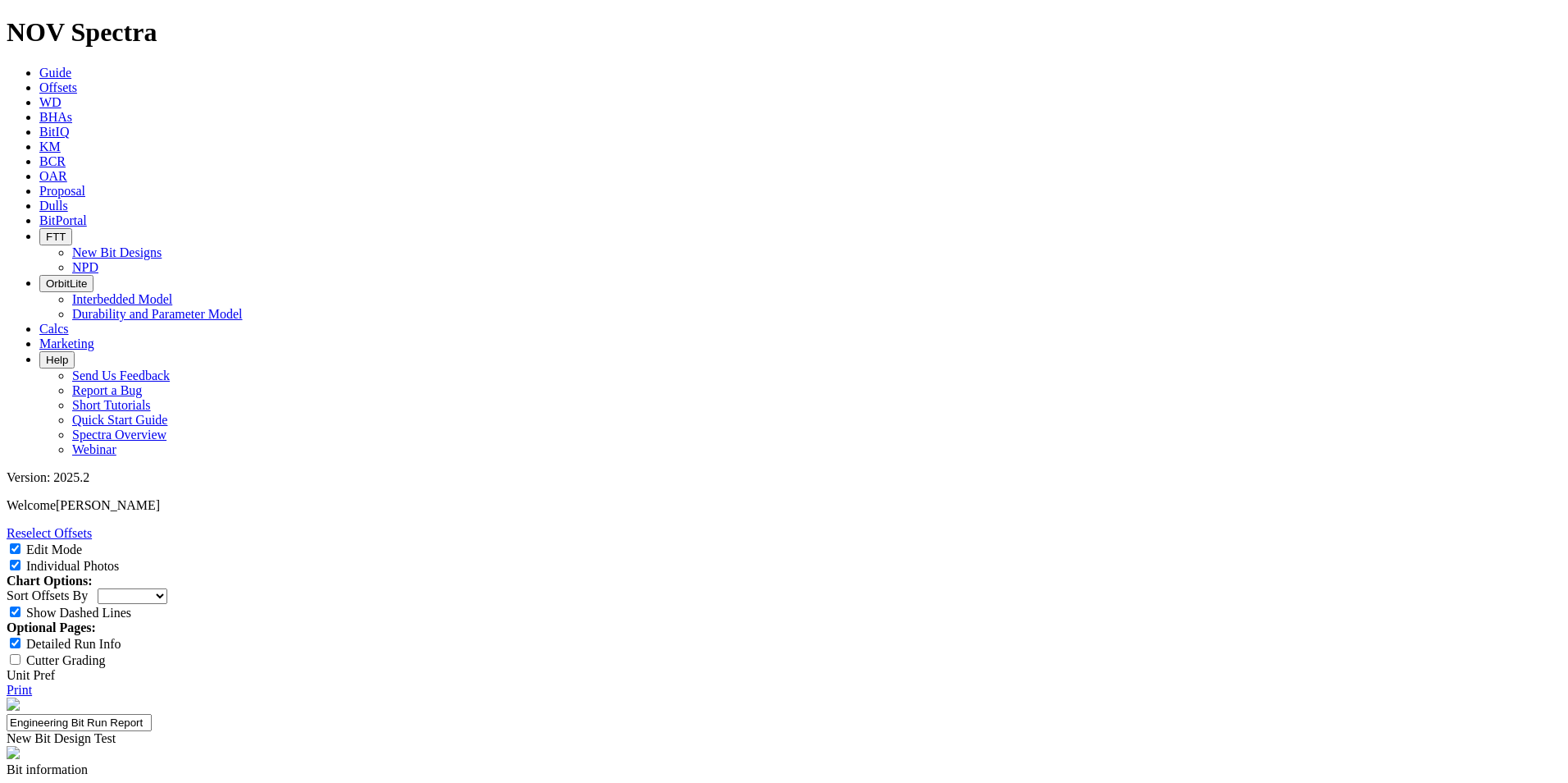
paste input "30.65"
type input "30.65"
paste input "15.75"
type input "15.75"
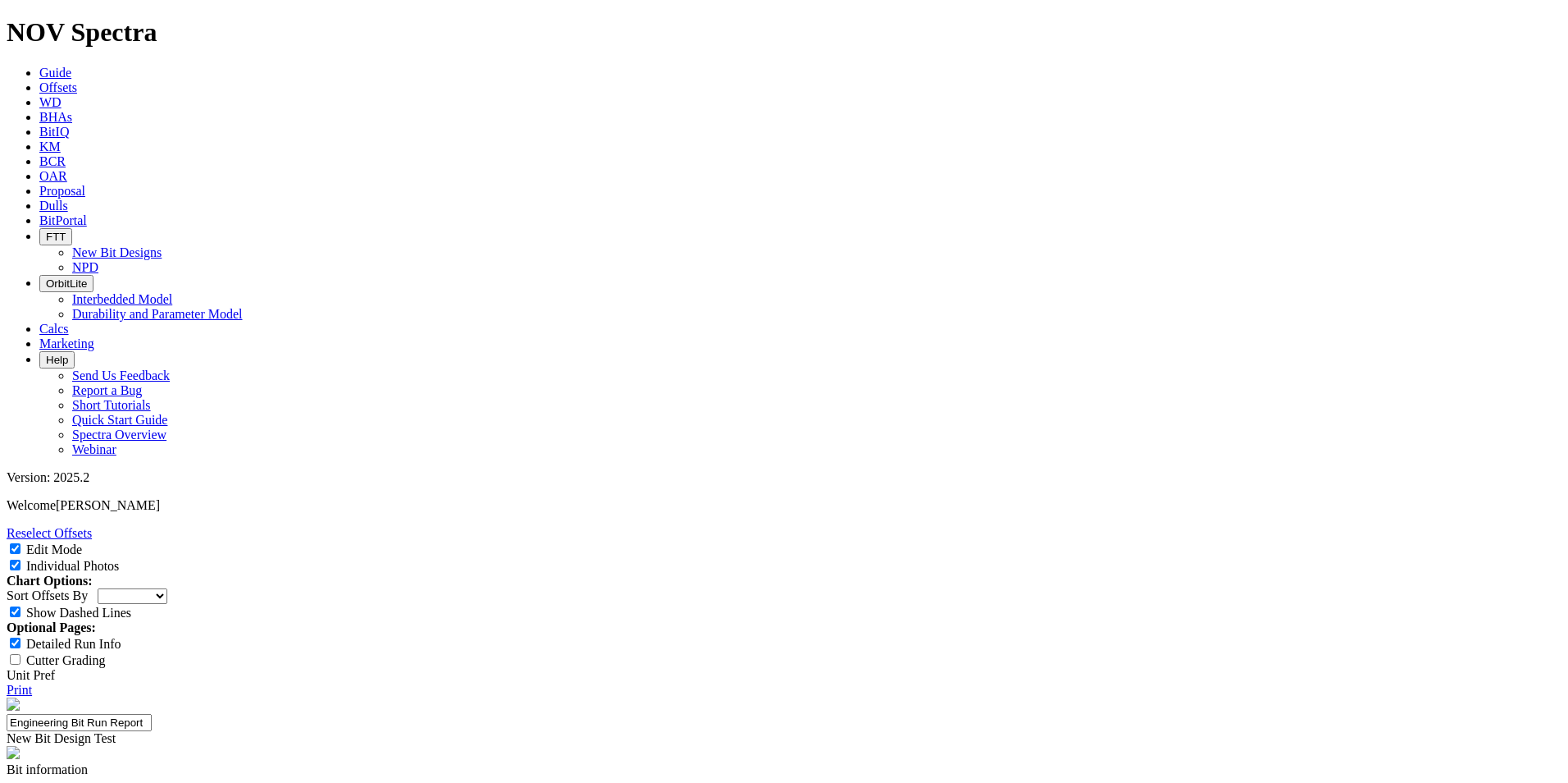
paste input "30.66"
type input "30.66"
paste input "7.31"
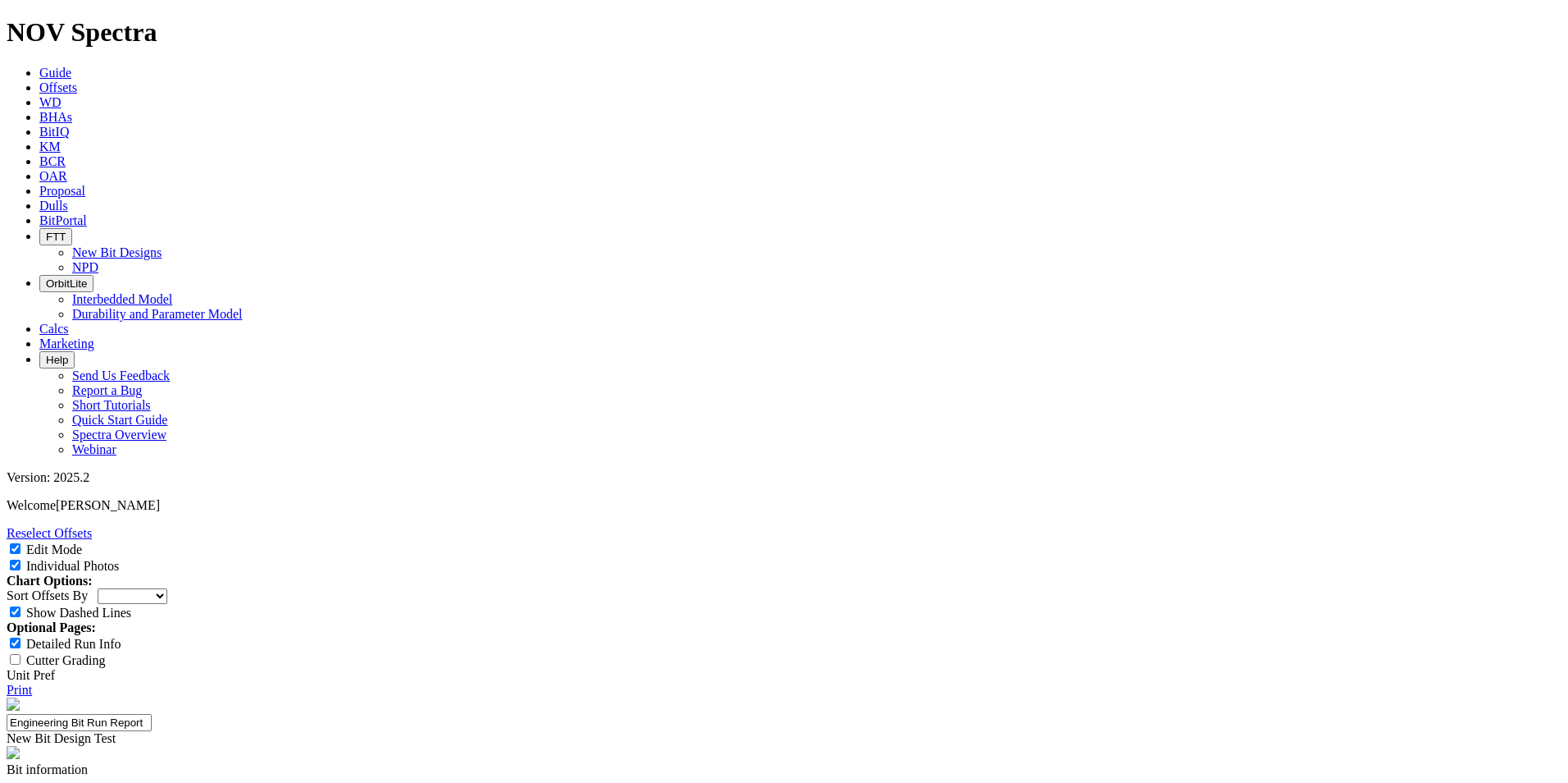
type input "7.31"
paste input "30.65"
type input "30.65"
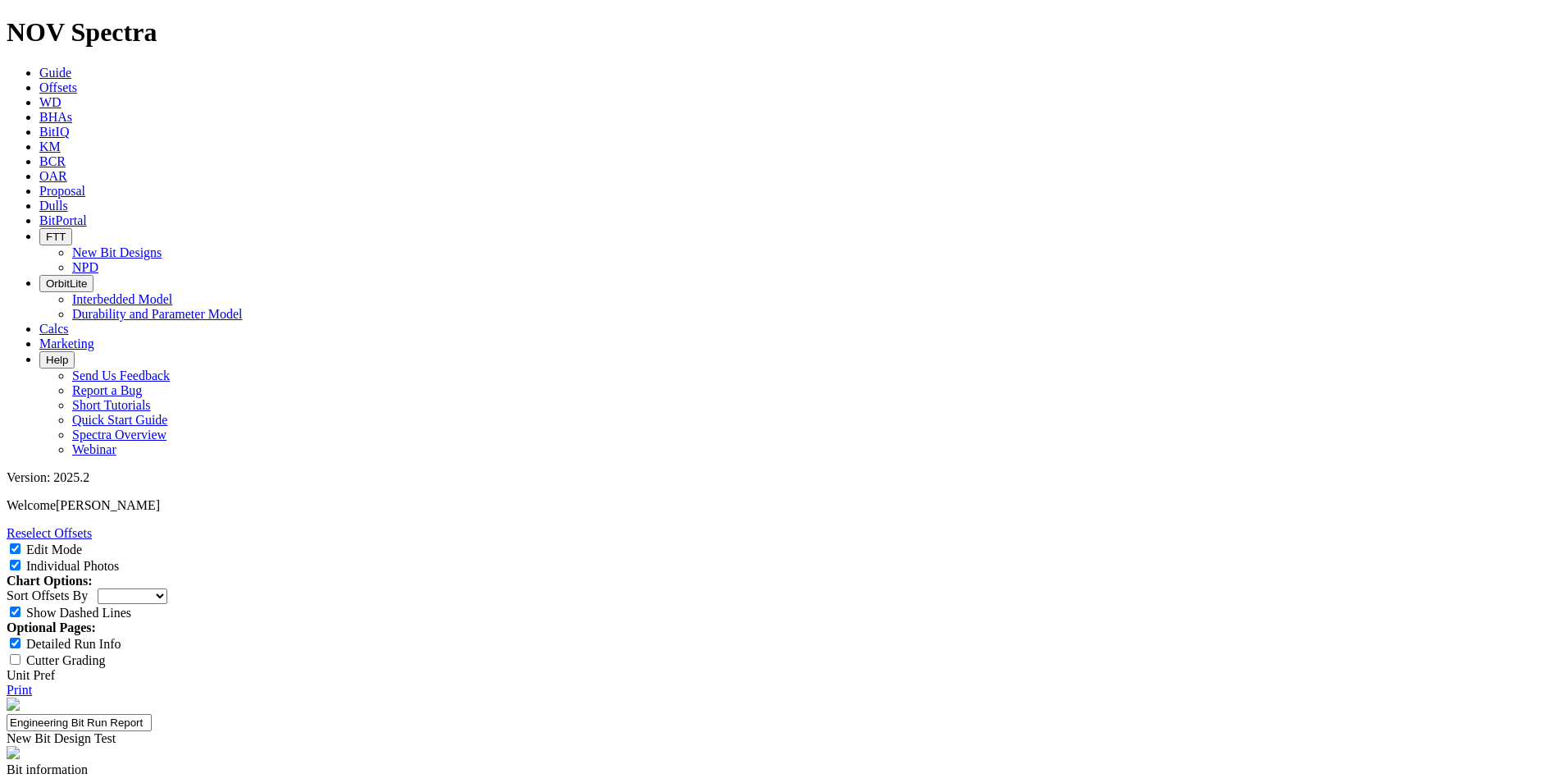
paste input "2.34"
type input "2.34"
paste input "5.60"
type input "5.60"
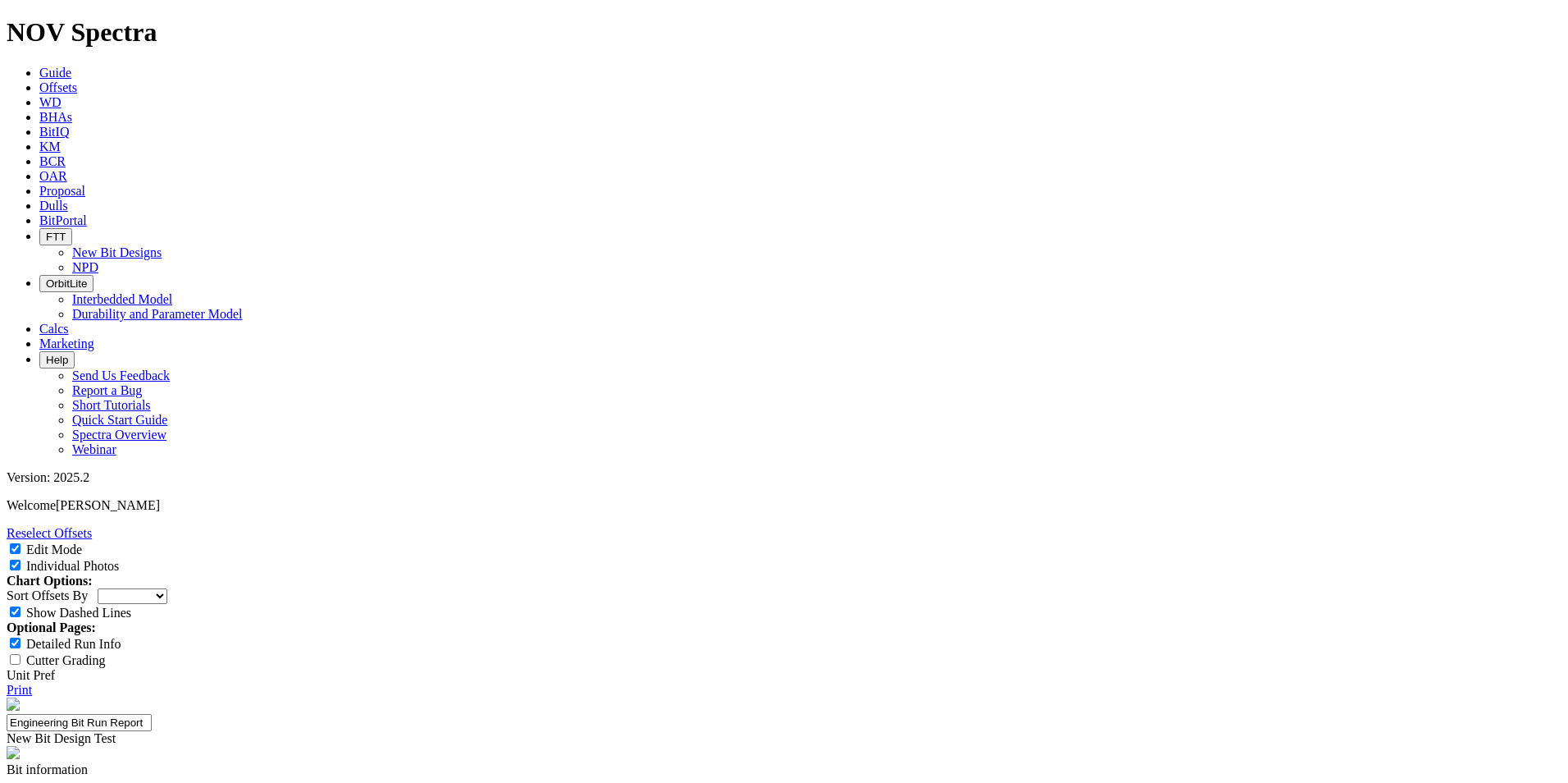
paste input "11.70"
type input "11.70"
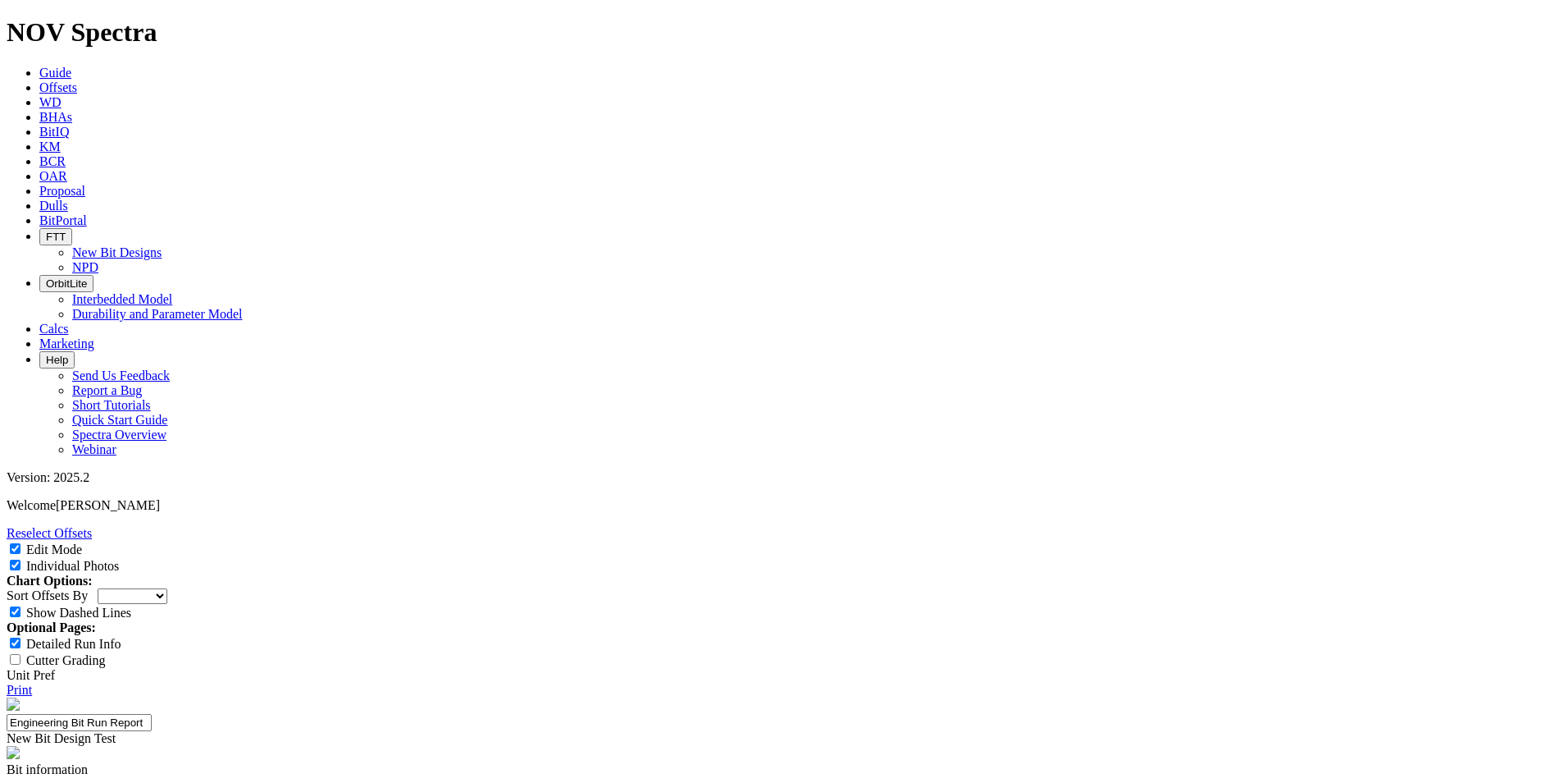
paste input "27.90"
type input "27.90"
paste input "18.20"
type input "18.20"
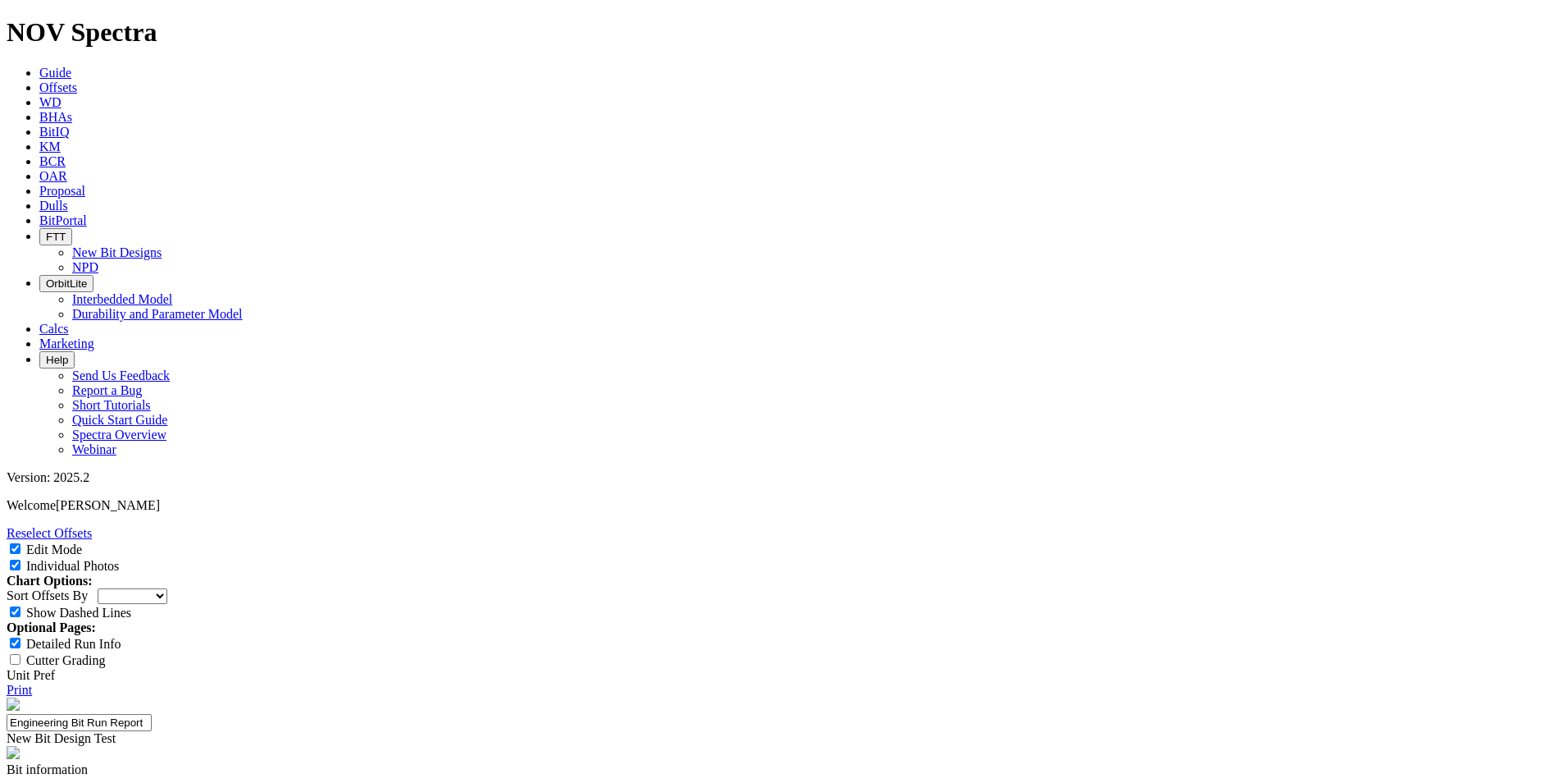
paste input "25.00"
type input "25.00"
paste input "0.80"
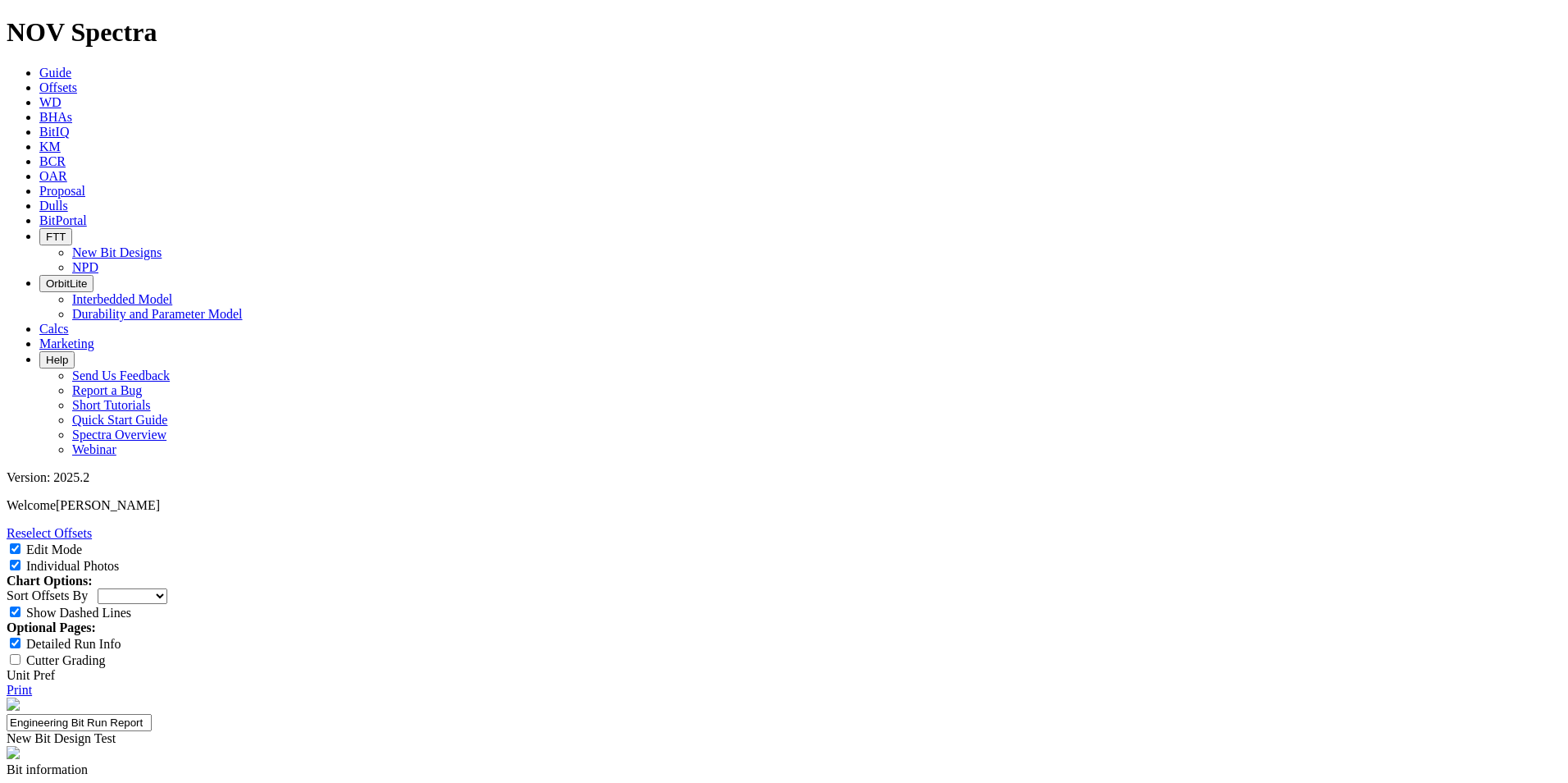
type input "0.80"
paste input "Brine-Based"
type input "Brine-Based"
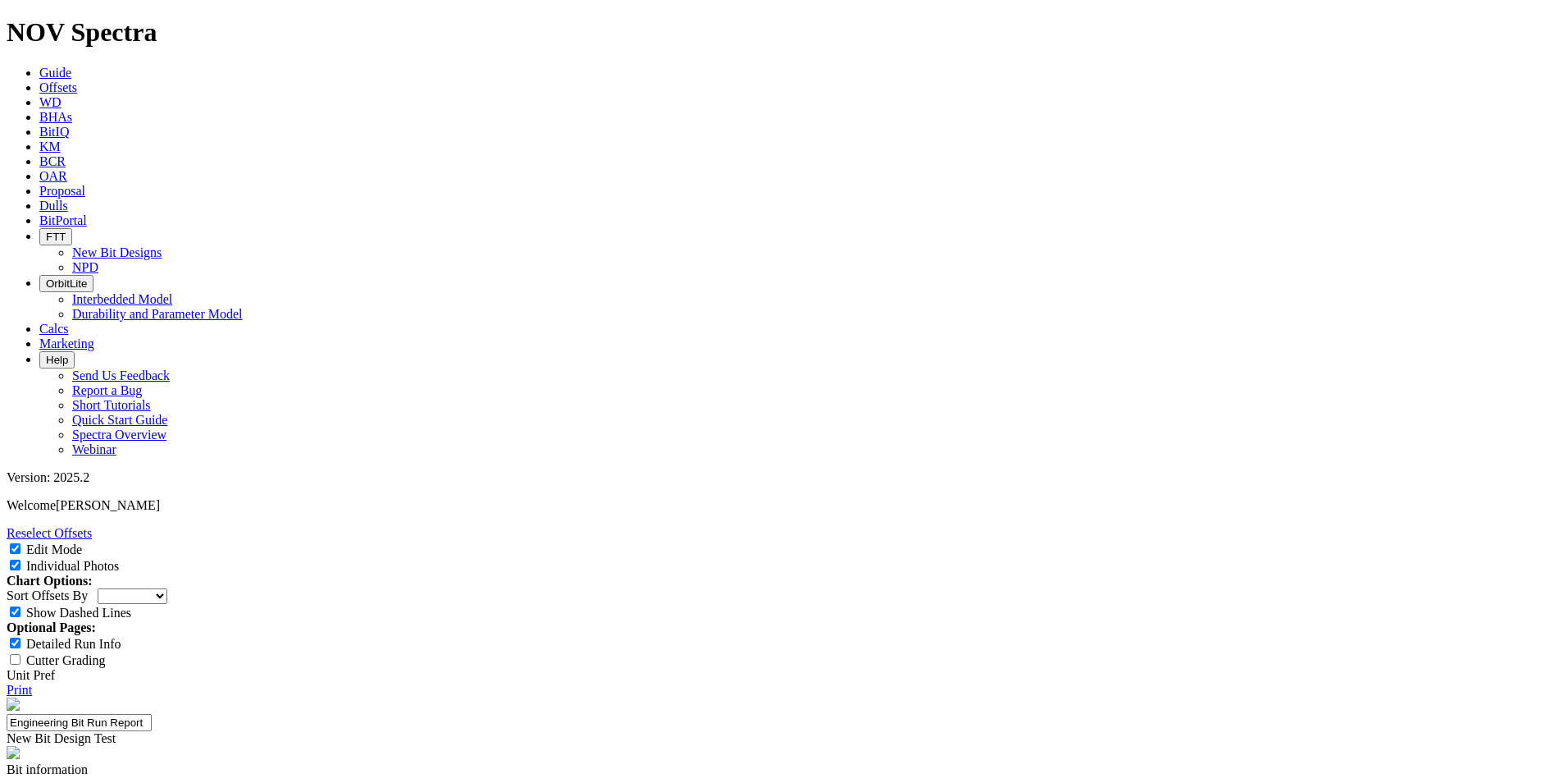
type input "WBM"
select select "New Bit Design"
type input "WBM"
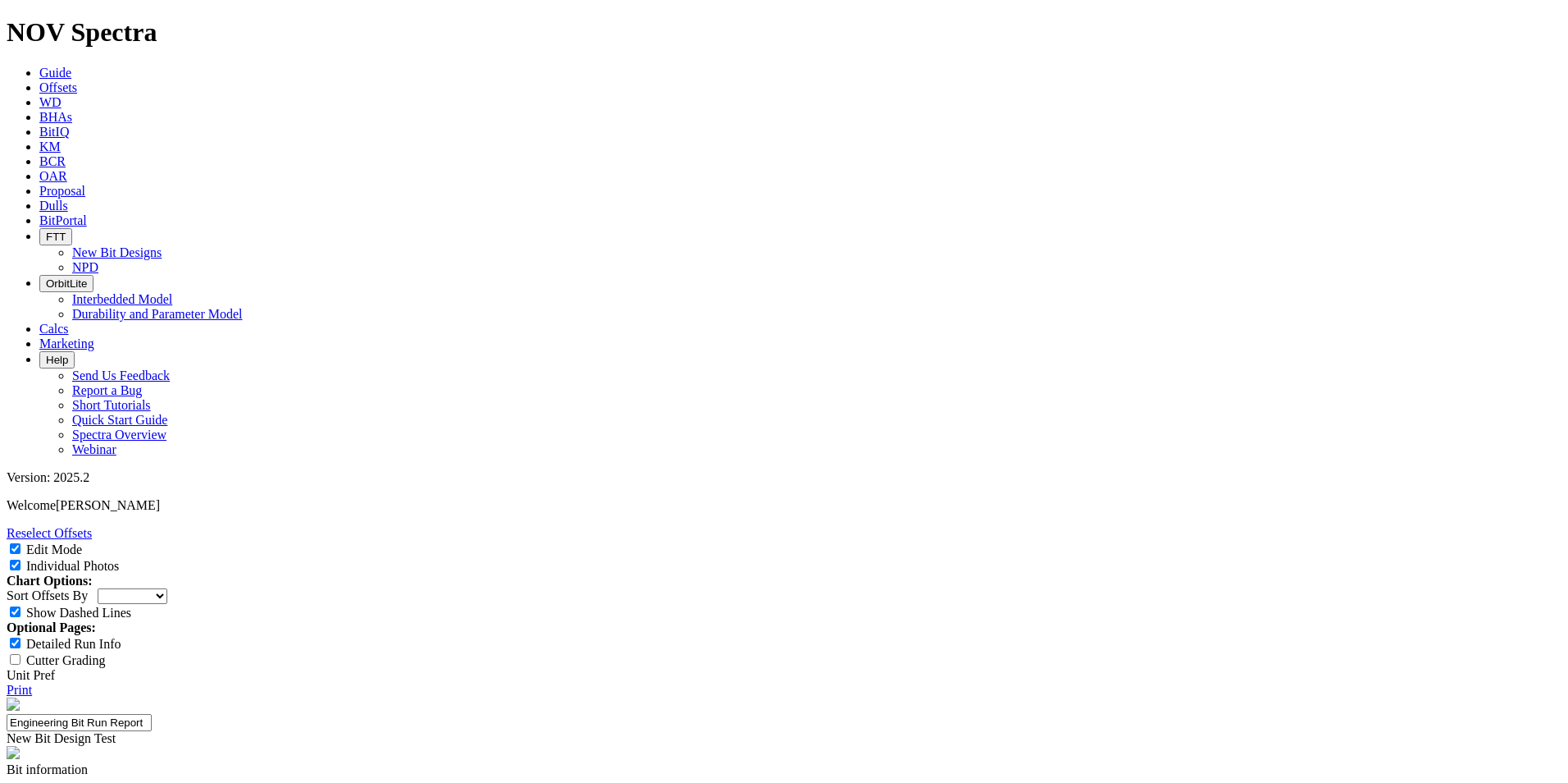
paste input "8.80"
type input "8.80"
type input "9"
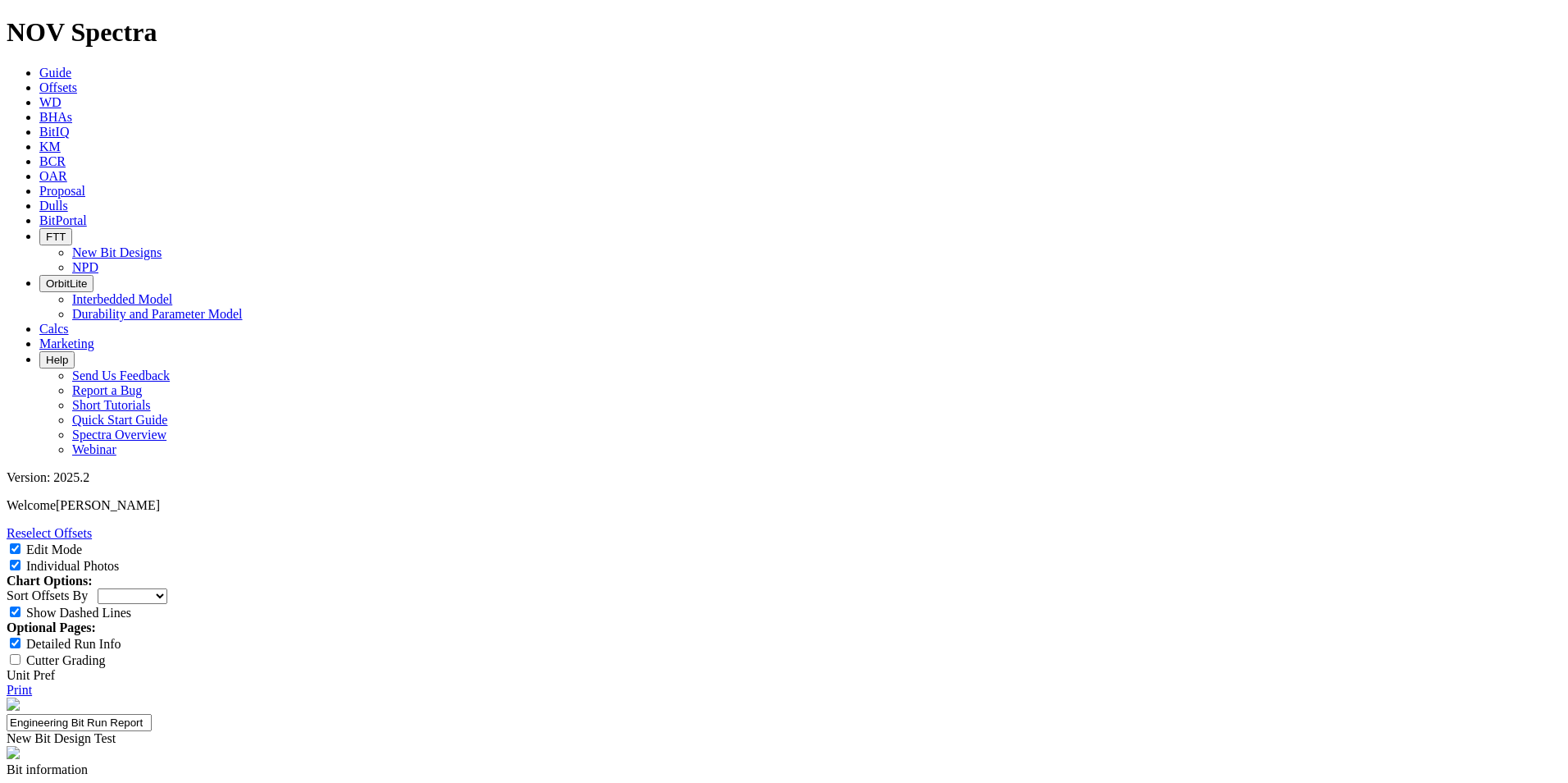
type input "18"
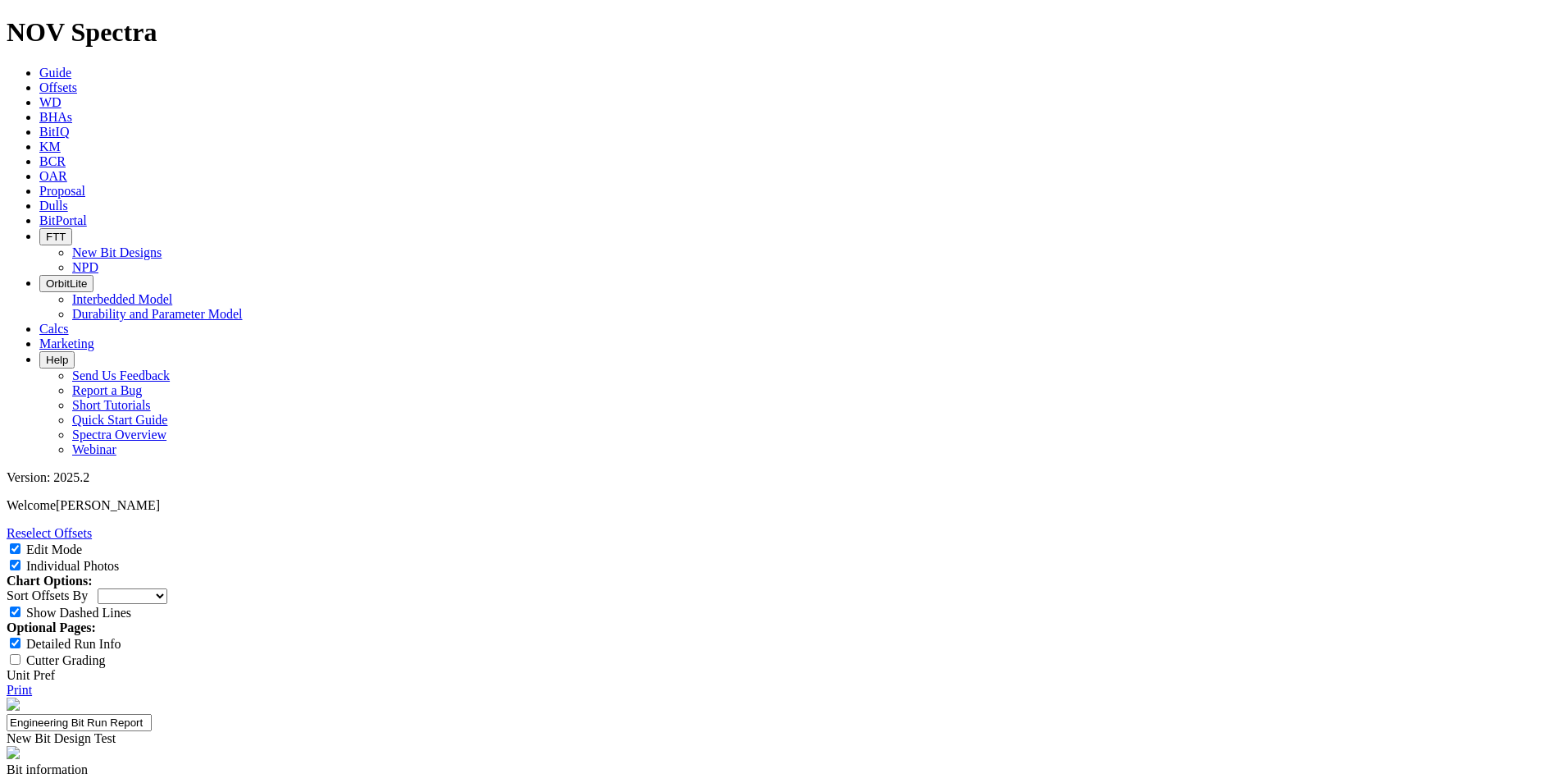
type input "0.7"
paste input "XCEED"
type input "XCEED"
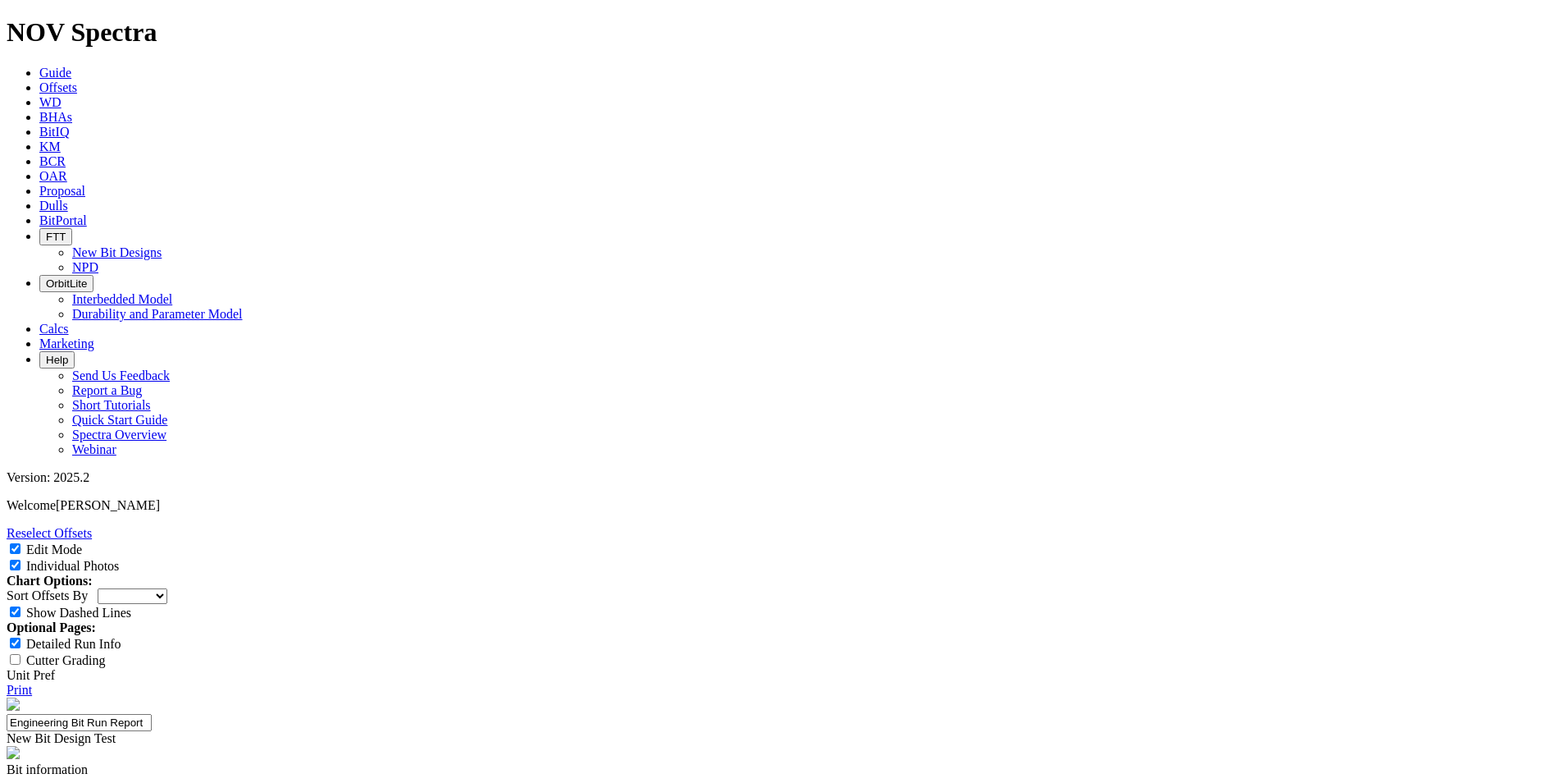
type input "SLB"
type input "18"
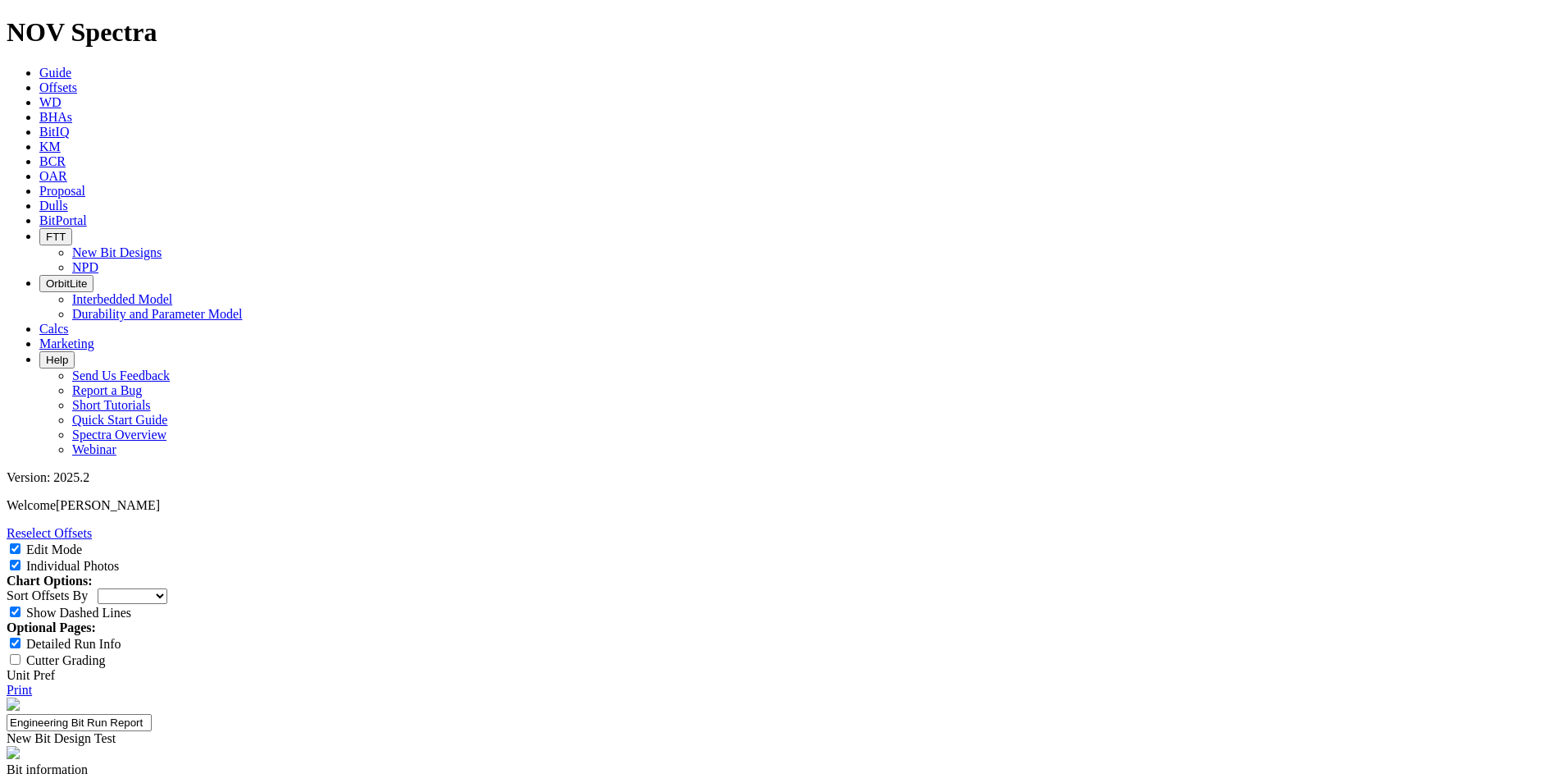
type input "30"
type input "100"
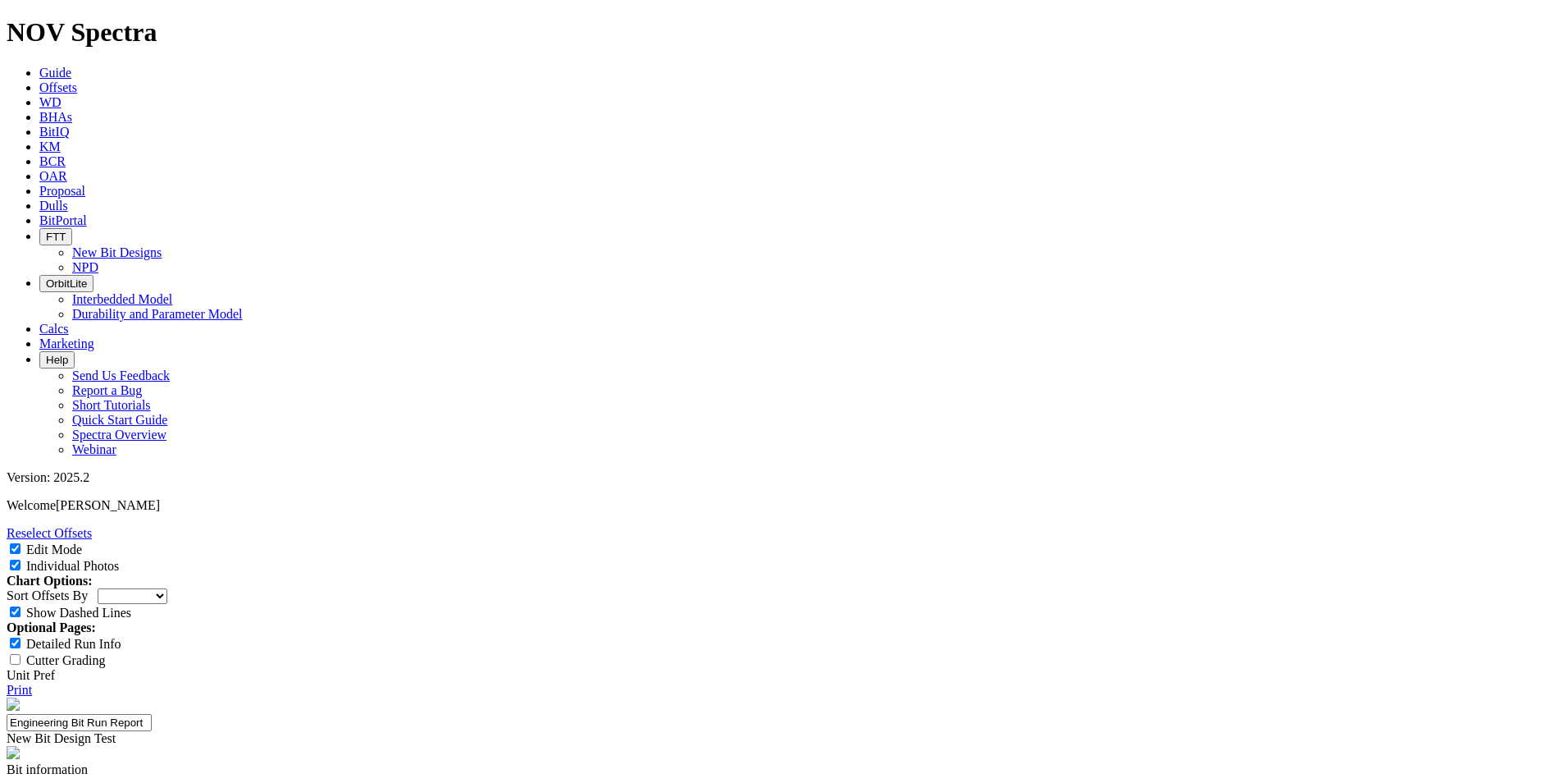
type input "120"
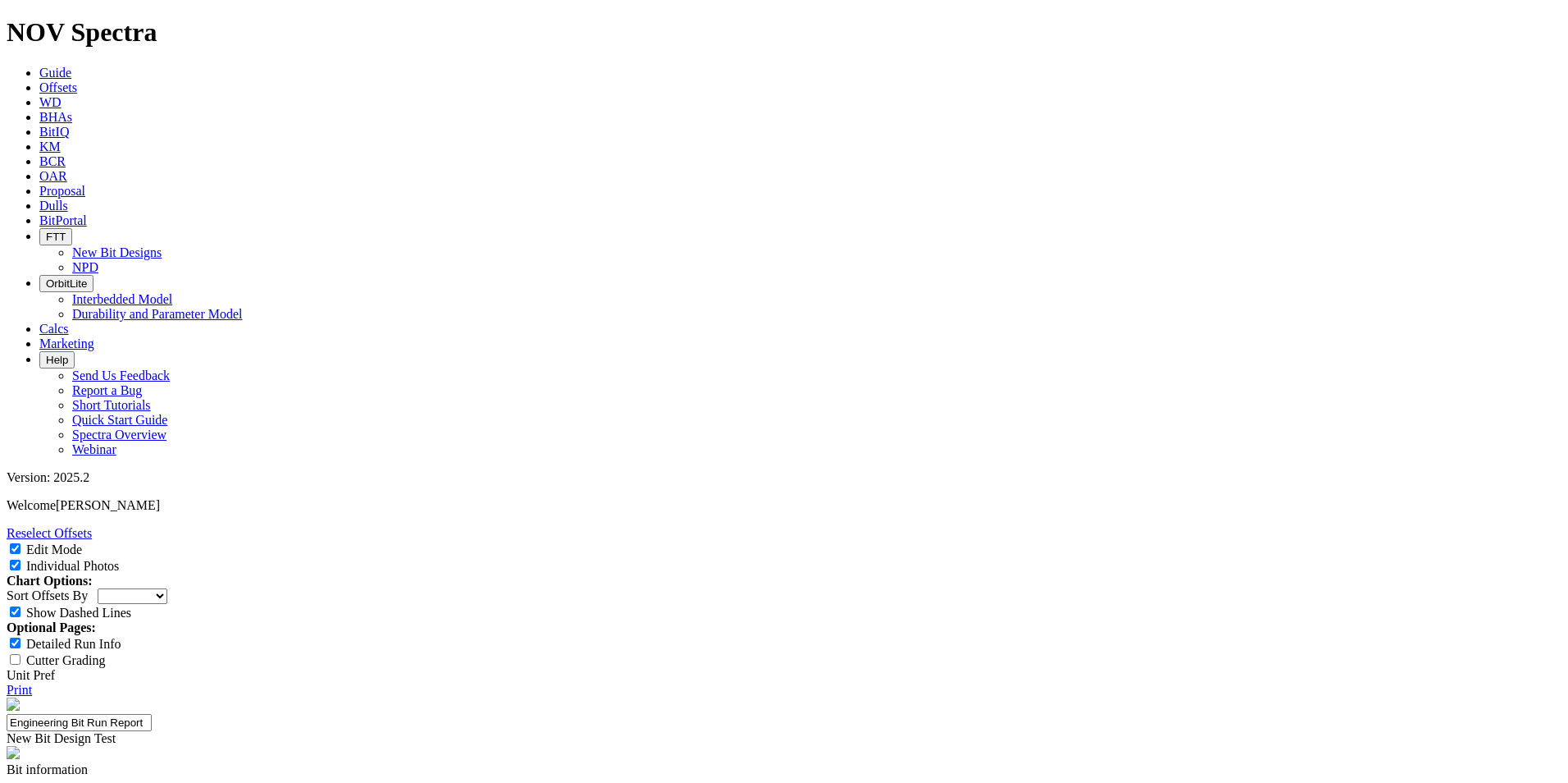
type input "600"
type input "1600"
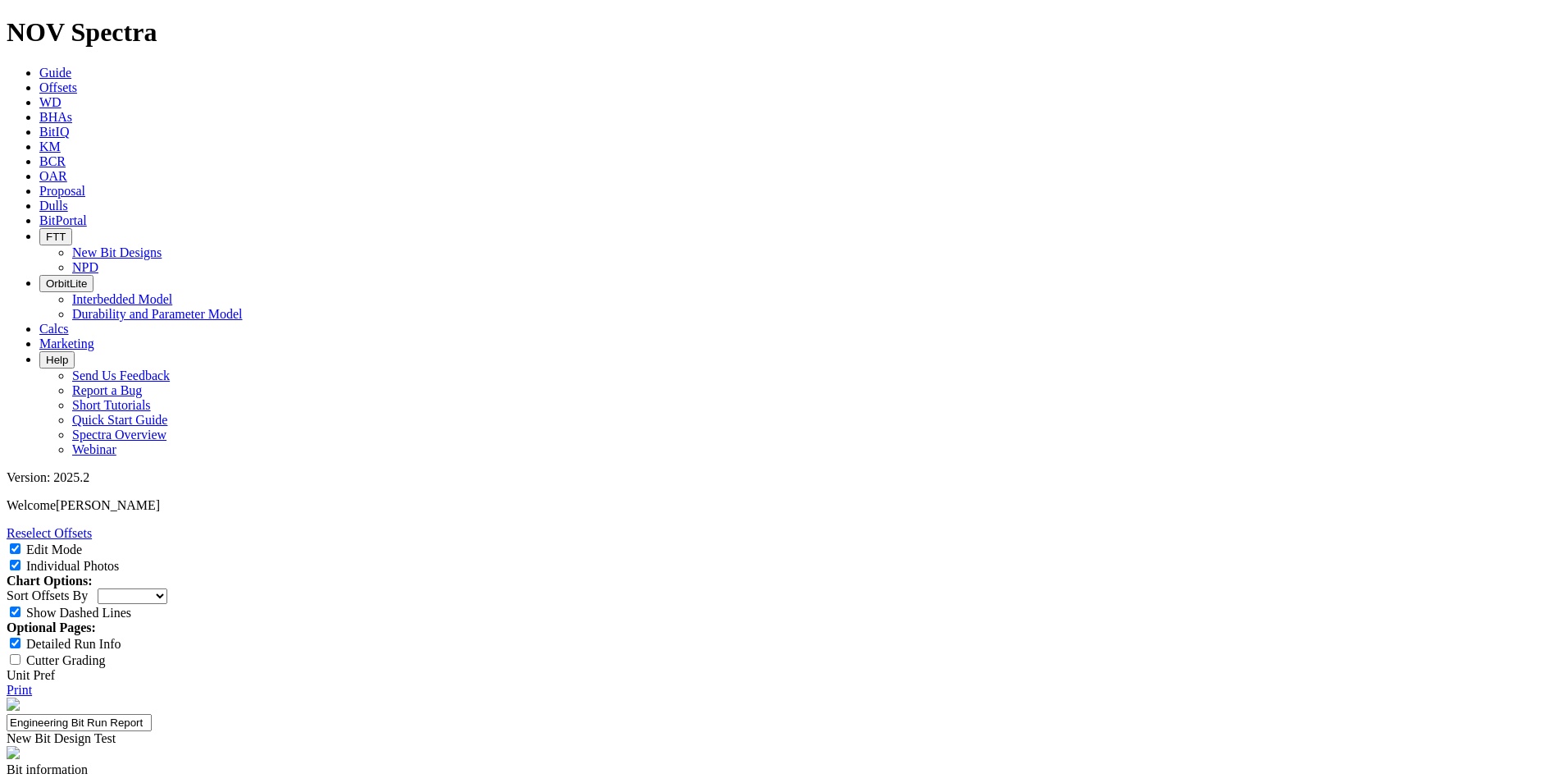
type input "BUS"
type input "1.41"
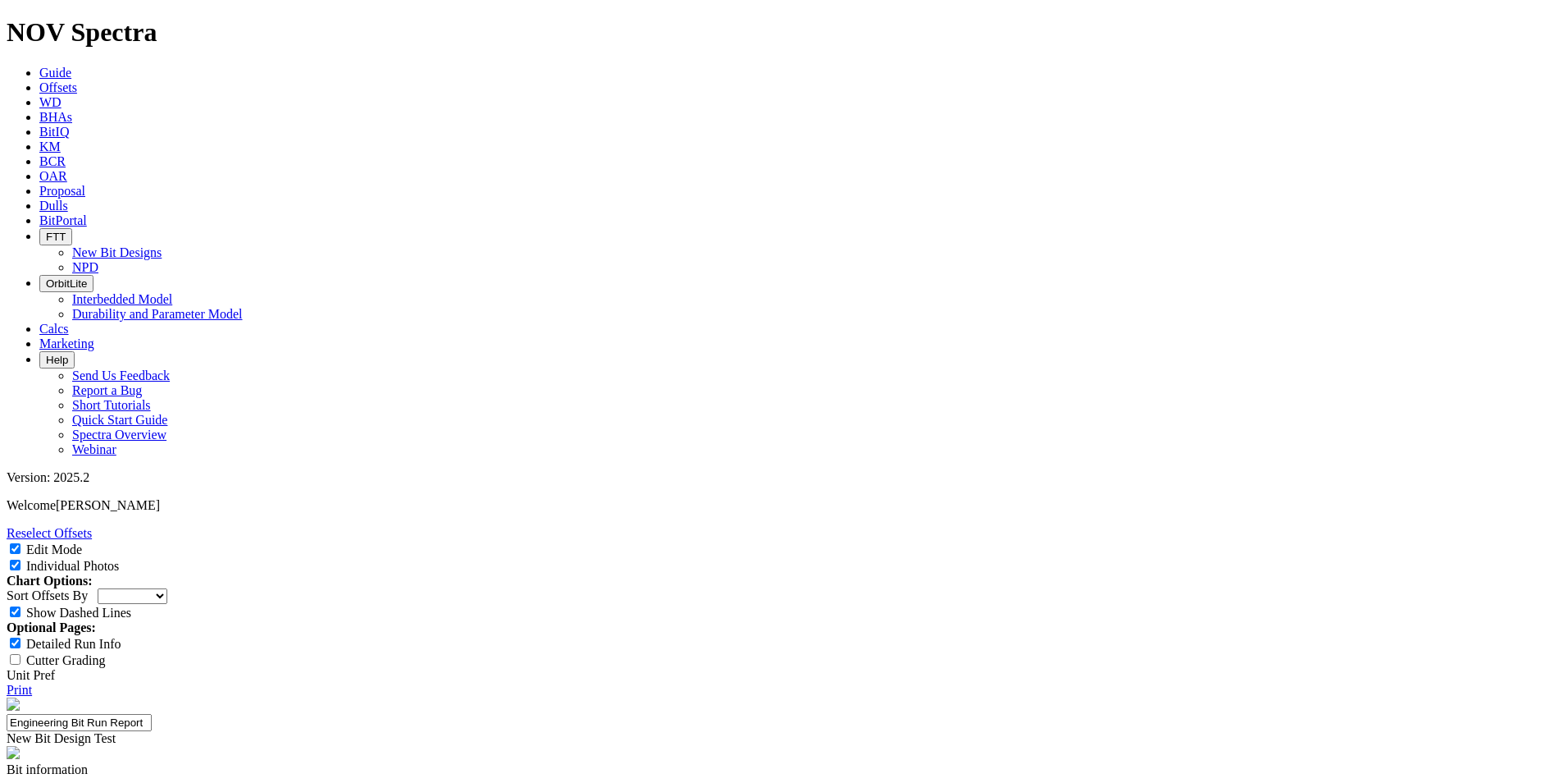
paste input "85.61"
type input "85.61"
paste input "6.72"
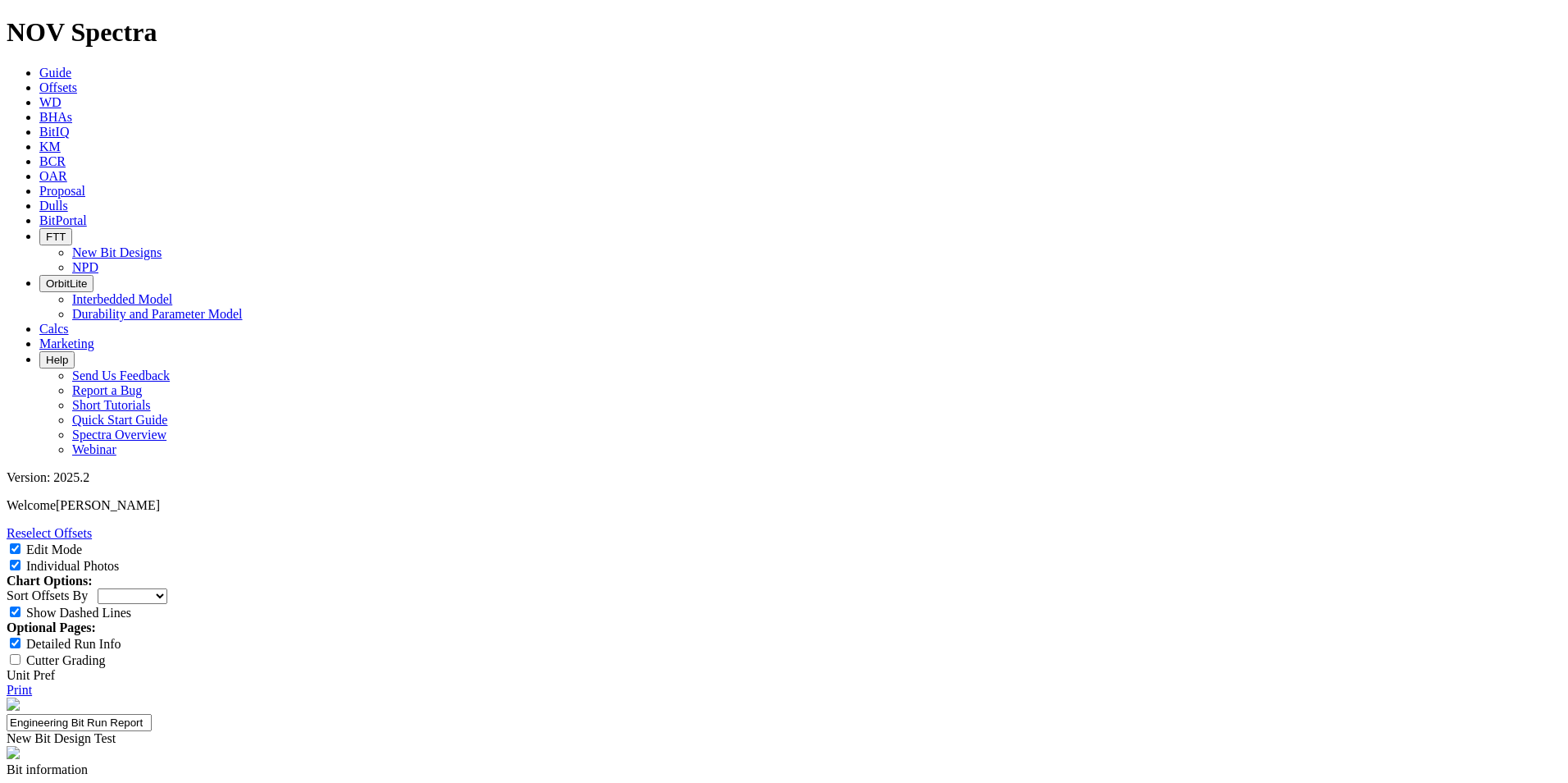
type input "6.72"
paste textarea "An 8½" build-up section was drilled from 2,015 ft to 5,227 ft, totaling 3,212 f…"
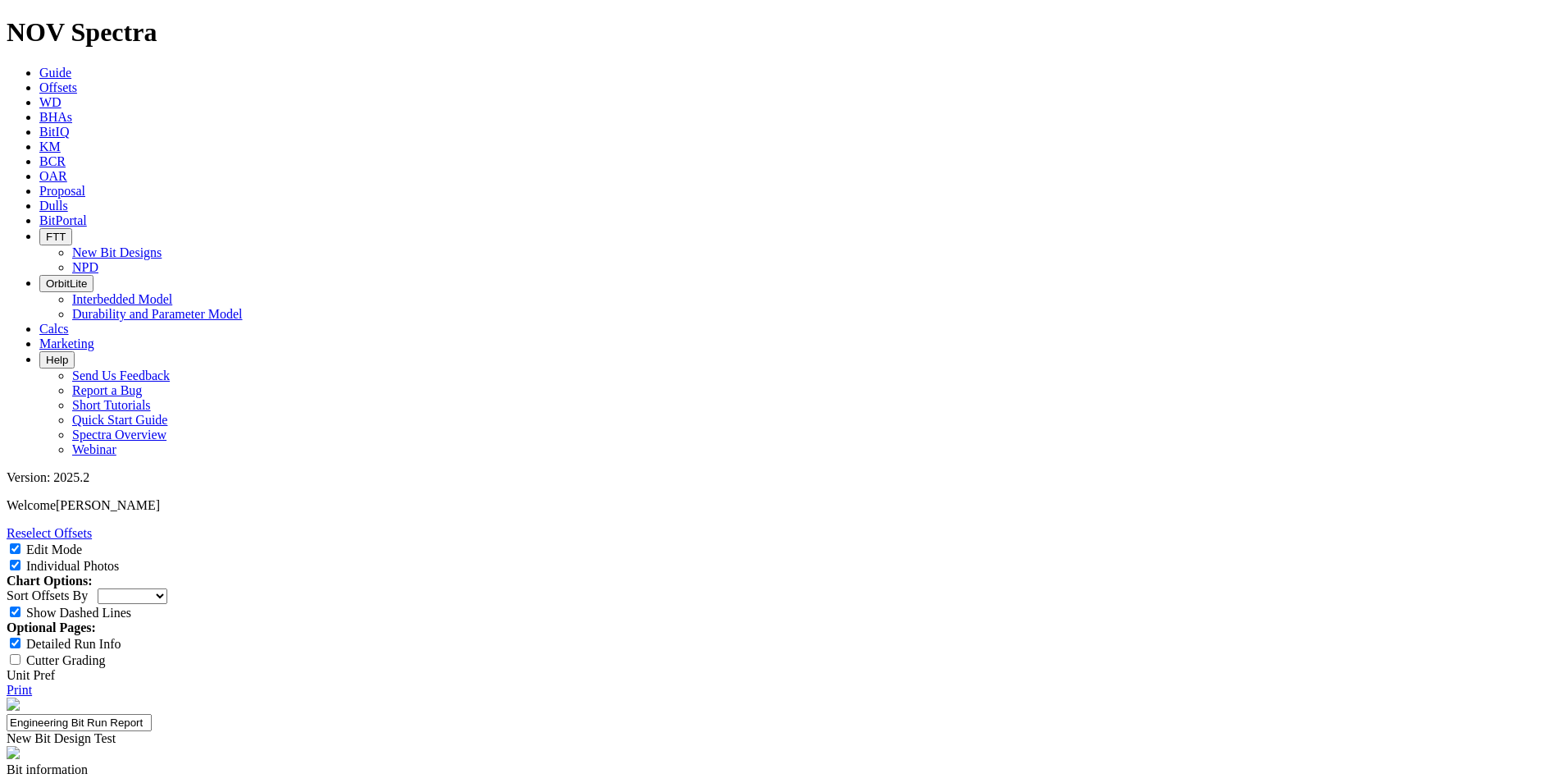
scroll to position [30, 0]
type textarea "An 8½" build-up section was drilled from 2,015 ft to 5,227 ft, totaling 3,212 f…"
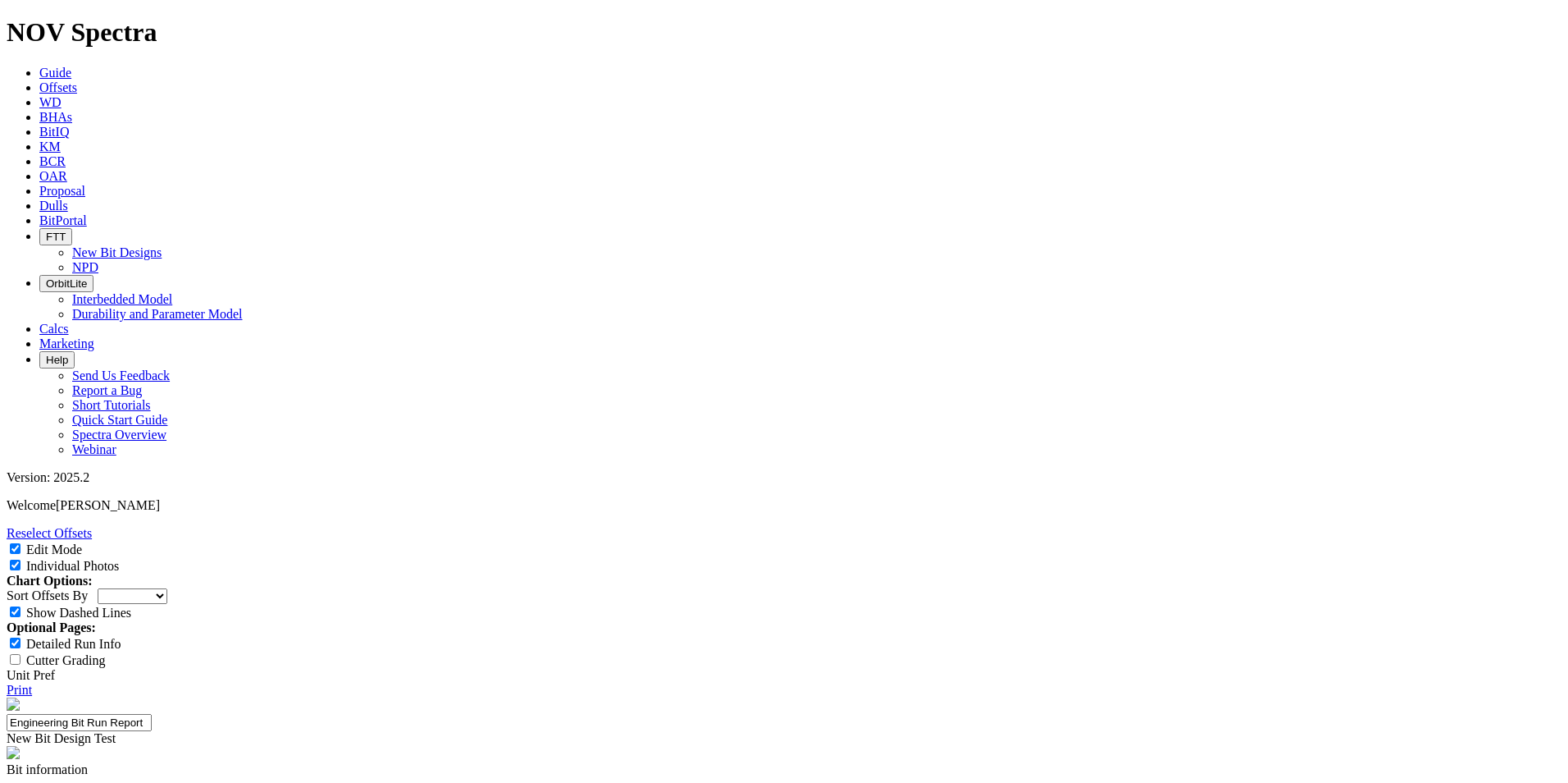
paste textarea "The bit was graded 1-1-CT-G-X-I-NO-DtF, indicating it was pulled in very good c…"
drag, startPoint x: 885, startPoint y: 683, endPoint x: 979, endPoint y: 662, distance: 96.3
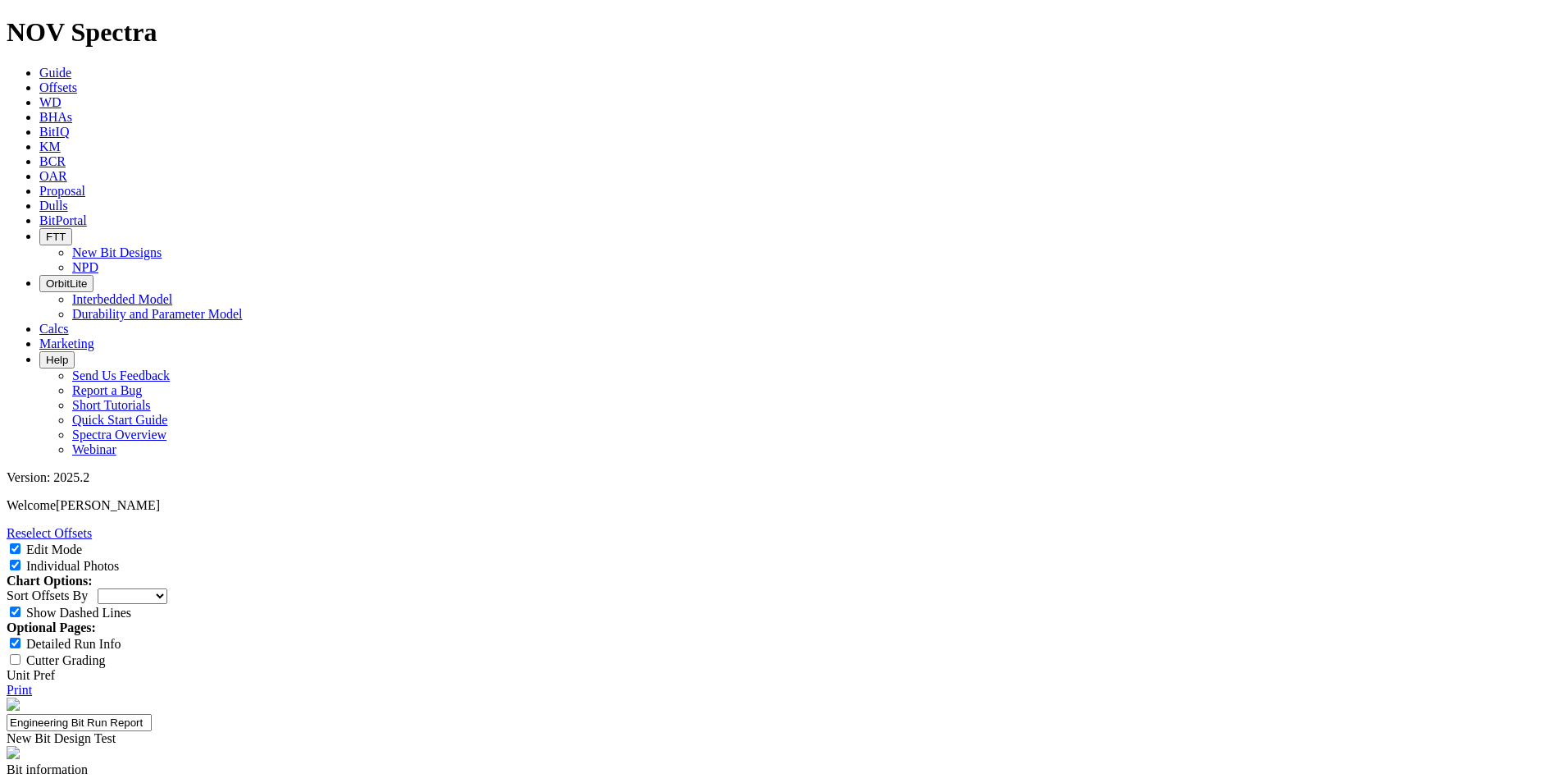
drag, startPoint x: 945, startPoint y: 679, endPoint x: 963, endPoint y: 679, distance: 18.0
drag, startPoint x: 981, startPoint y: 679, endPoint x: 1046, endPoint y: 673, distance: 65.3
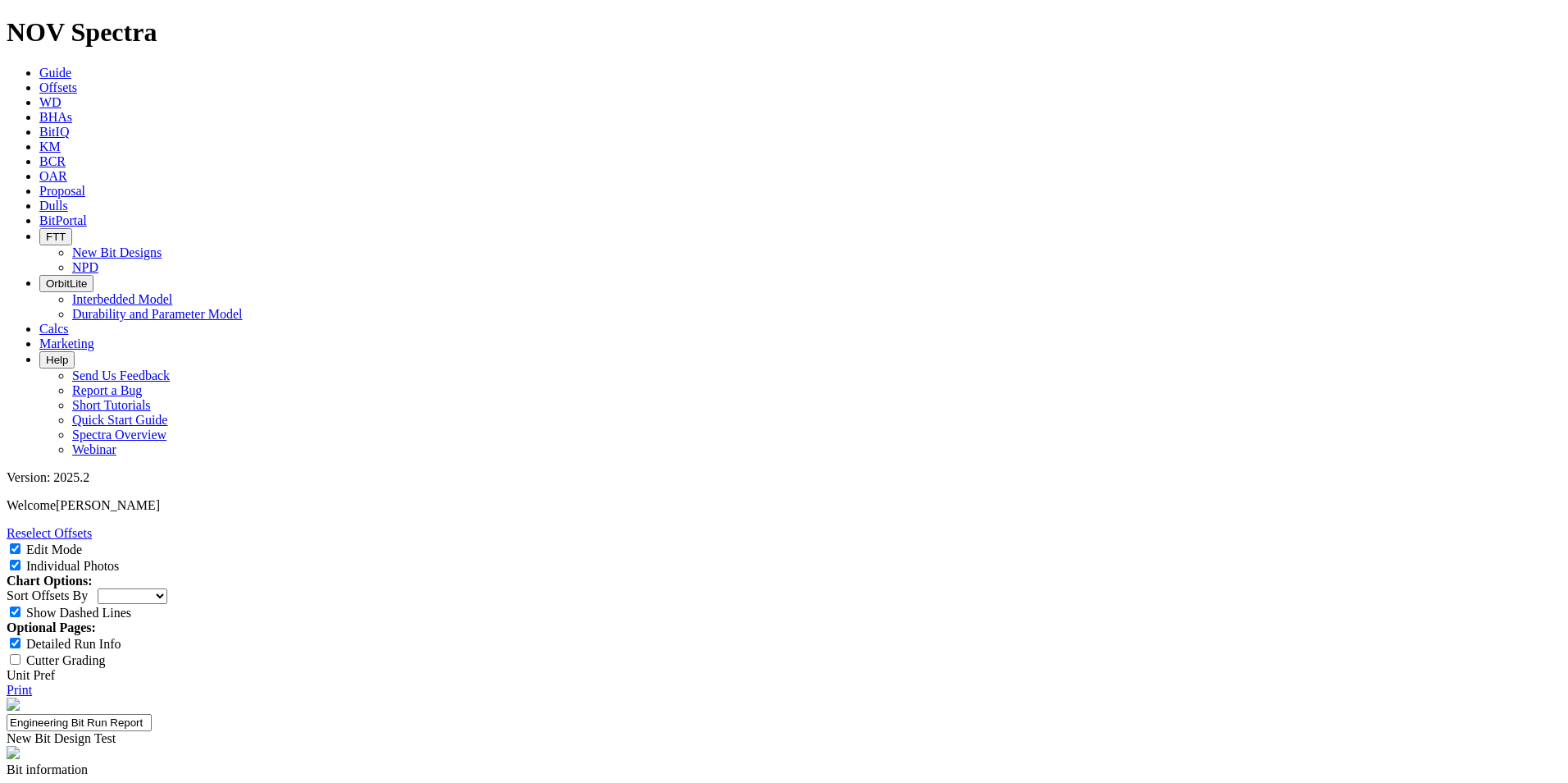
scroll to position [57, 0]
drag, startPoint x: 979, startPoint y: 667, endPoint x: 966, endPoint y: 689, distance: 25.6
type textarea "The bit was graded 1-1-CT-G-X-I-NO-DtF, indicating it was pulled in very good c…"
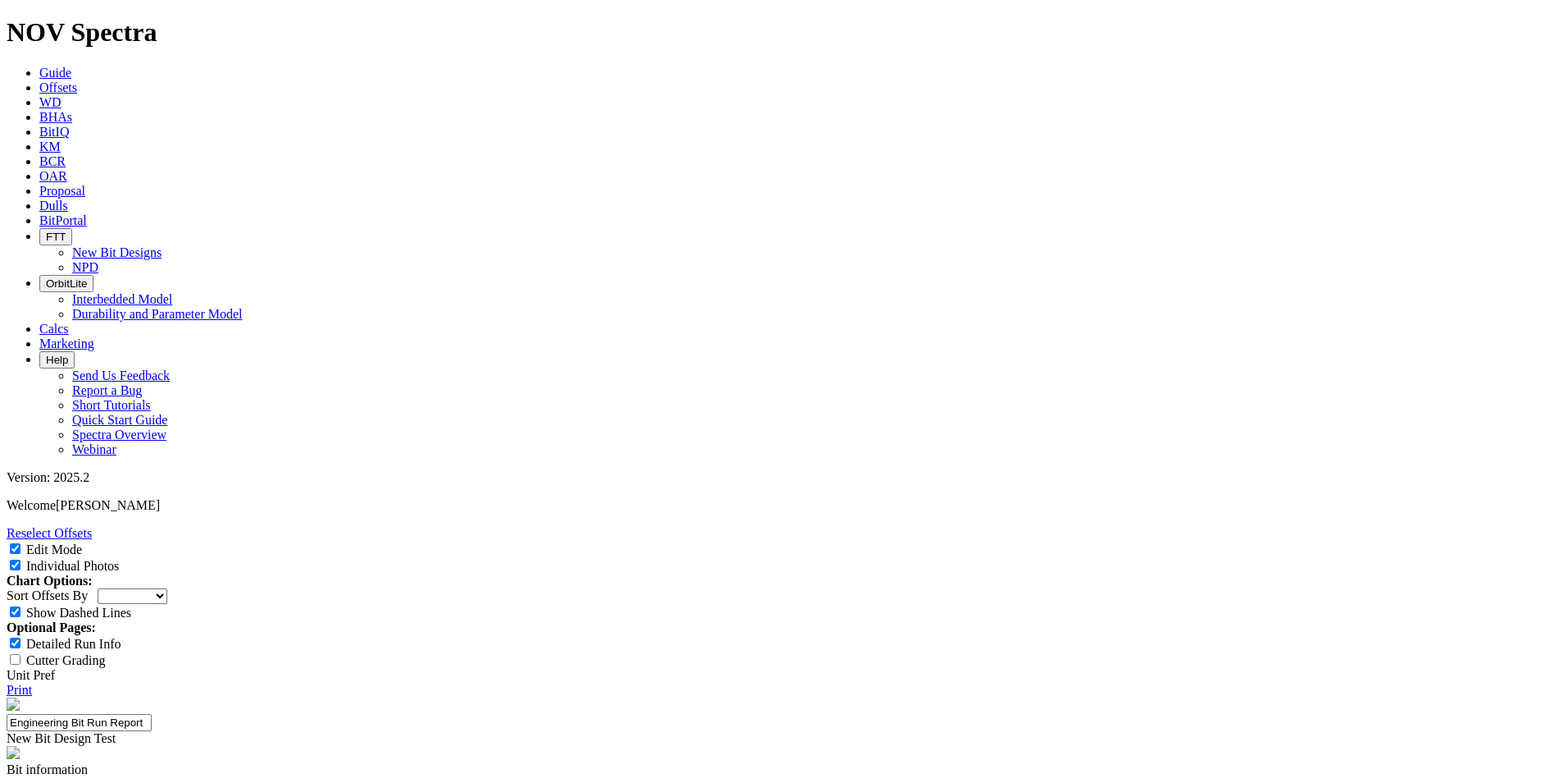
drag, startPoint x: 910, startPoint y: 532, endPoint x: 962, endPoint y: 532, distance: 52.0
paste textarea "down hole tool failure."
type textarea "An 8½" build-up section was drilled from 2,015 ft to 5,227 ft, totaling 3,212 f…"
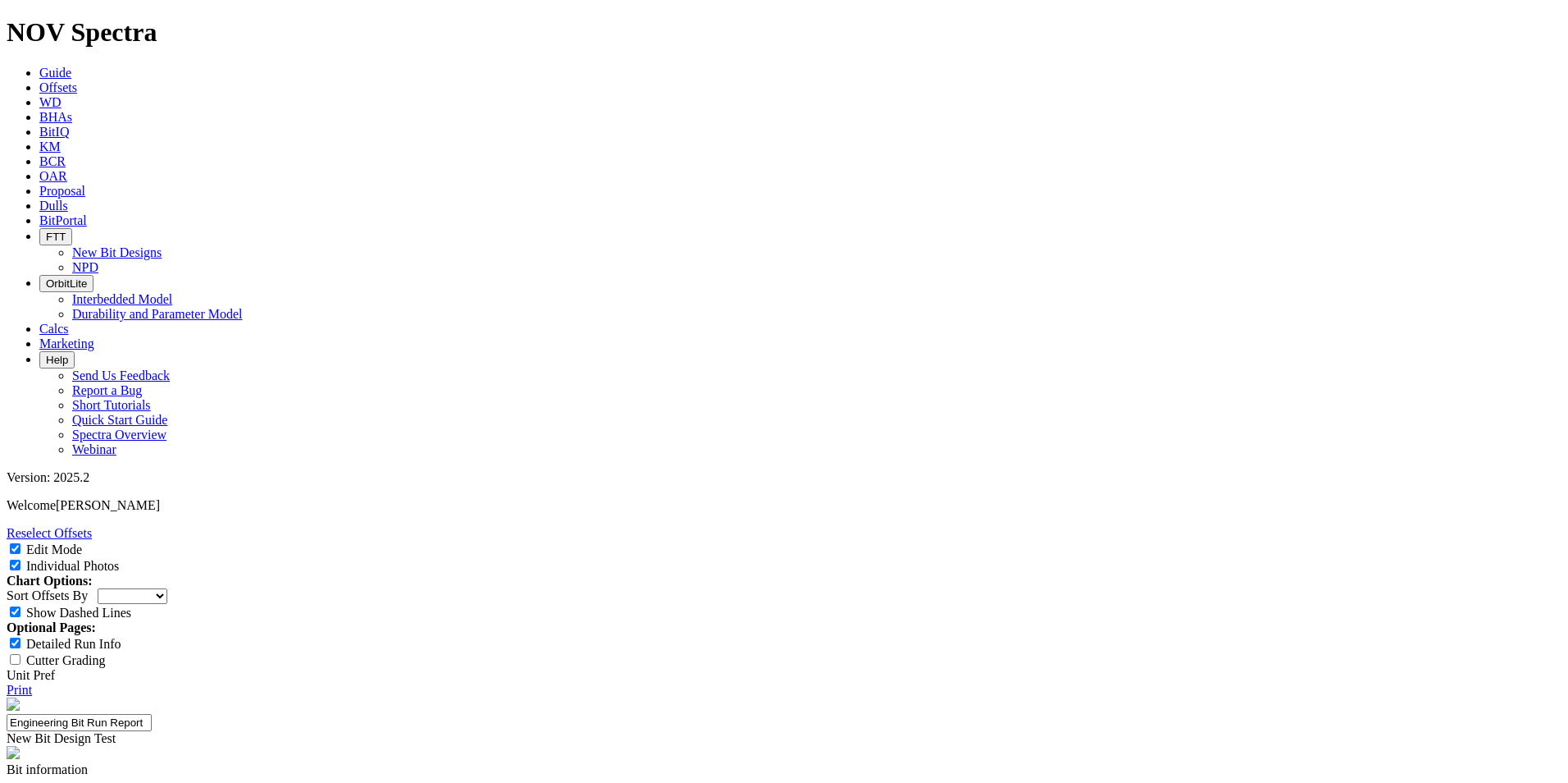
drag, startPoint x: 1530, startPoint y: 369, endPoint x: 219, endPoint y: 691, distance: 1350.0
click at [32, 683] on link "Print" at bounding box center [19, 690] width 26 height 14
click at [20, 559] on input "Individual Photos" at bounding box center [16, 565] width 11 height 11
checkbox input "false"
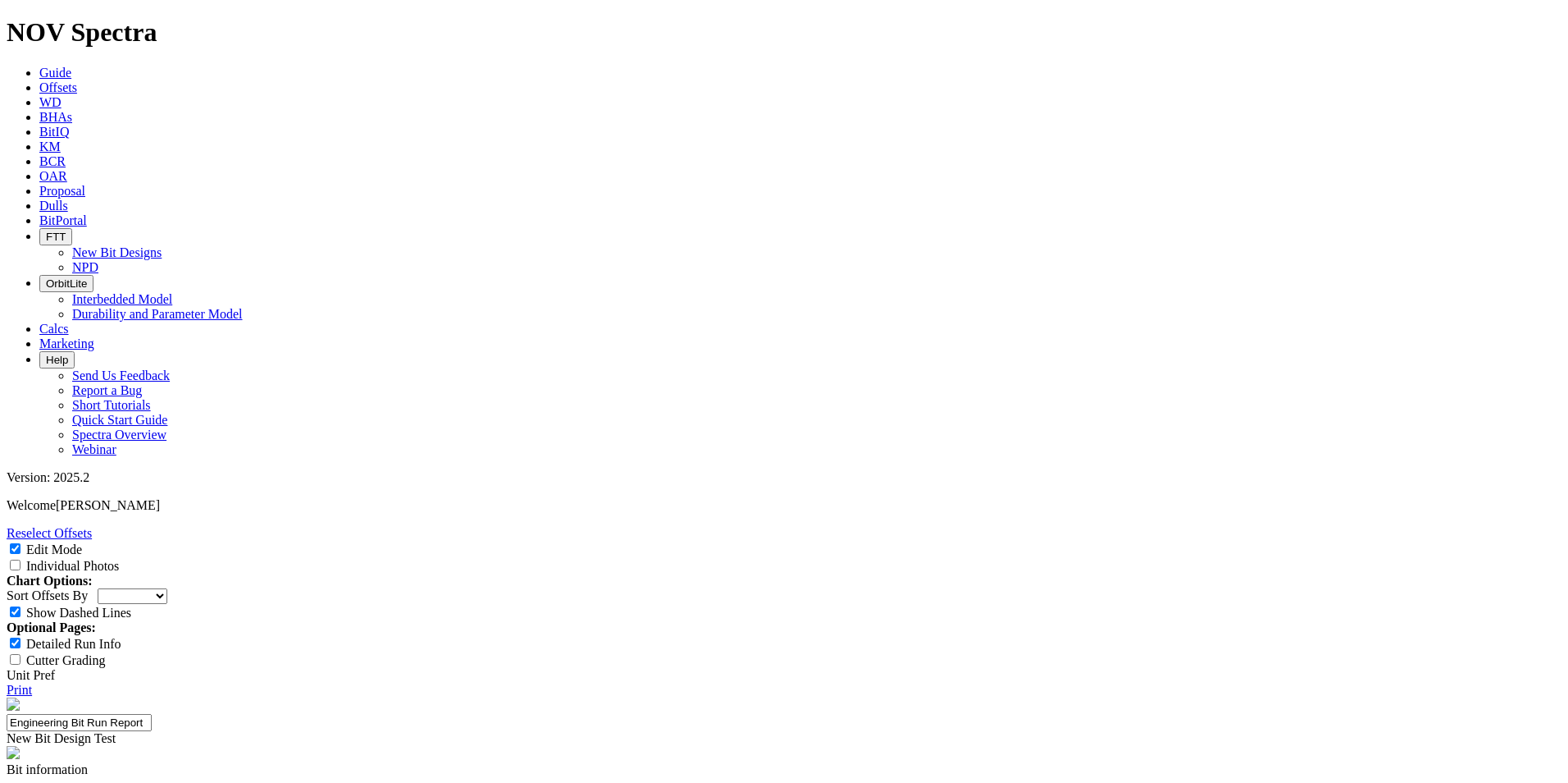
scroll to position [16, 0]
